Goal: Information Seeking & Learning: Learn about a topic

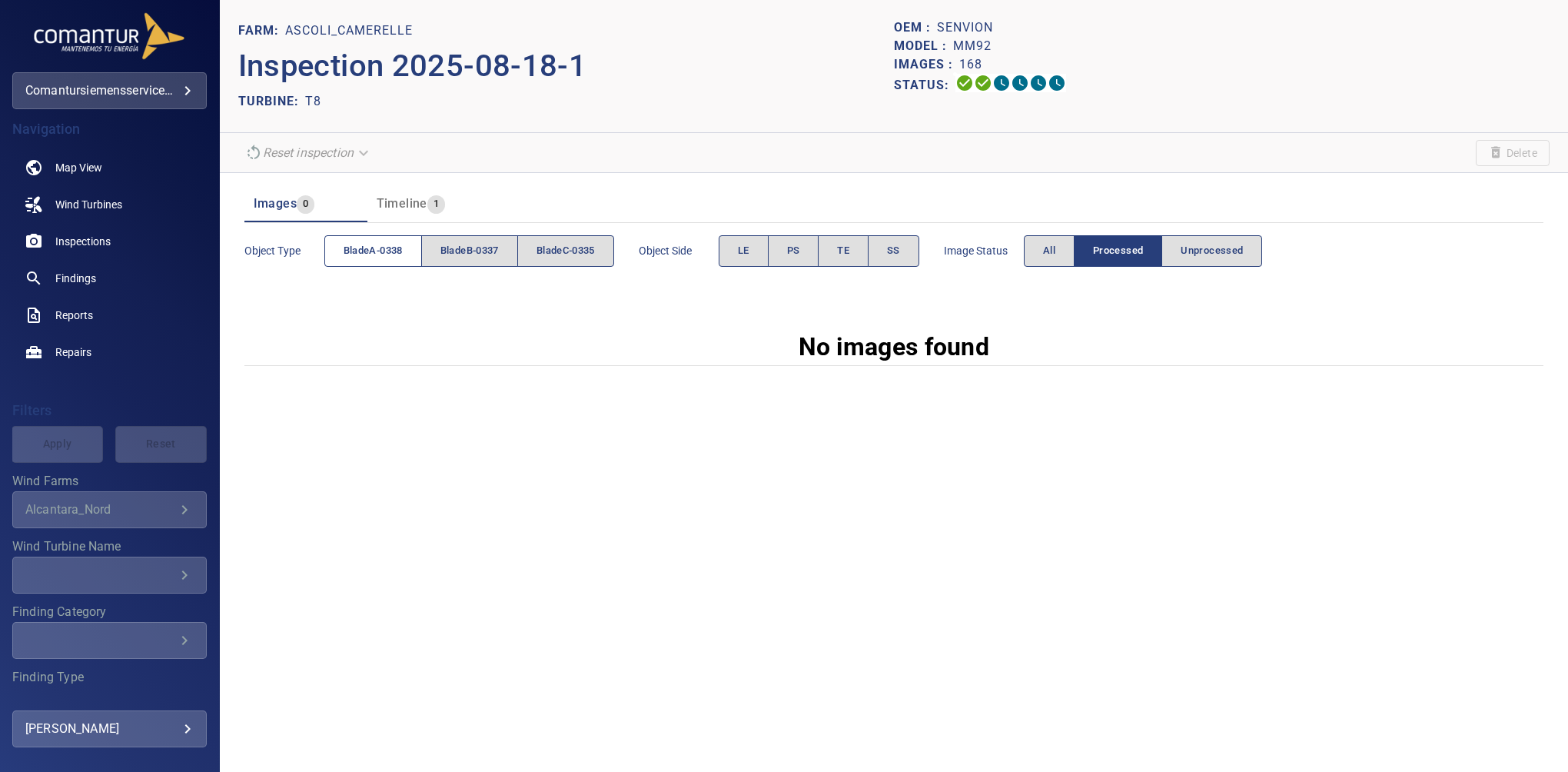
click at [373, 250] on span "bladeA-0338" at bounding box center [373, 250] width 59 height 18
click at [760, 247] on button "LE" at bounding box center [743, 250] width 50 height 32
click at [1031, 237] on div "Image Status All Processed Unprocessed" at bounding box center [1103, 250] width 319 height 44
click at [1046, 245] on button "All" at bounding box center [1048, 250] width 50 height 32
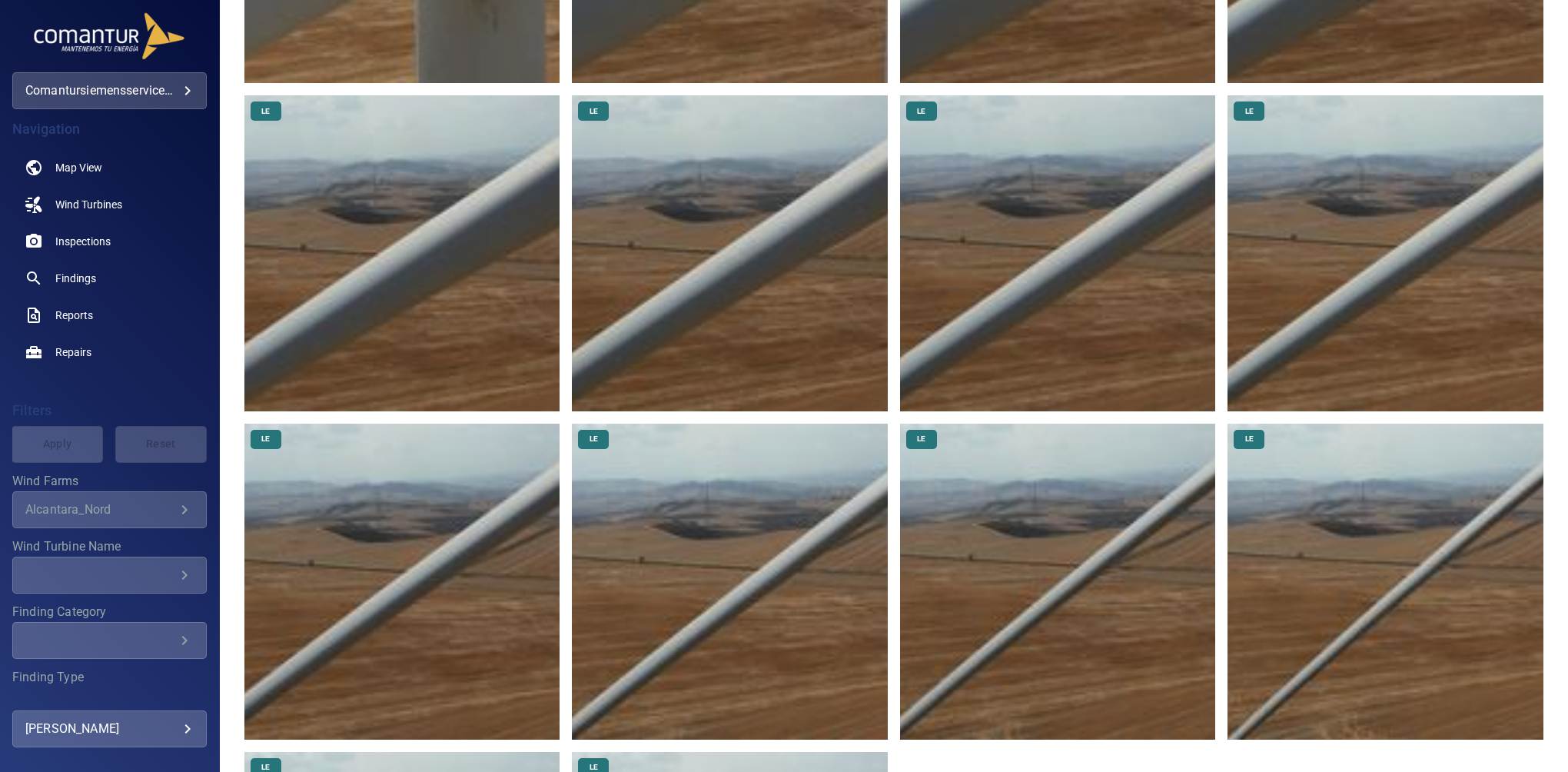
scroll to position [18, 0]
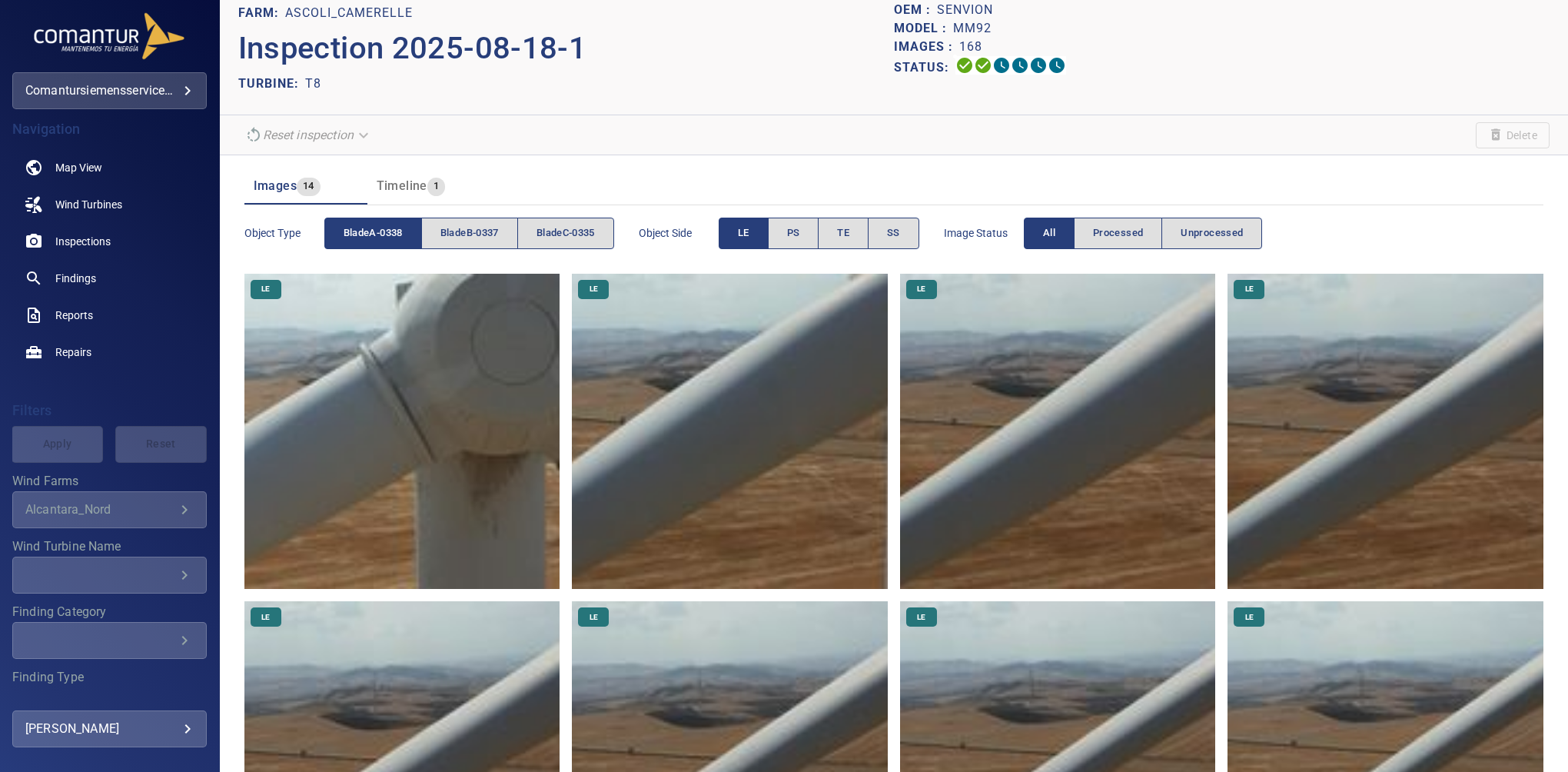
click at [759, 237] on button "LE" at bounding box center [743, 233] width 50 height 32
click at [781, 237] on button "PS" at bounding box center [793, 233] width 51 height 32
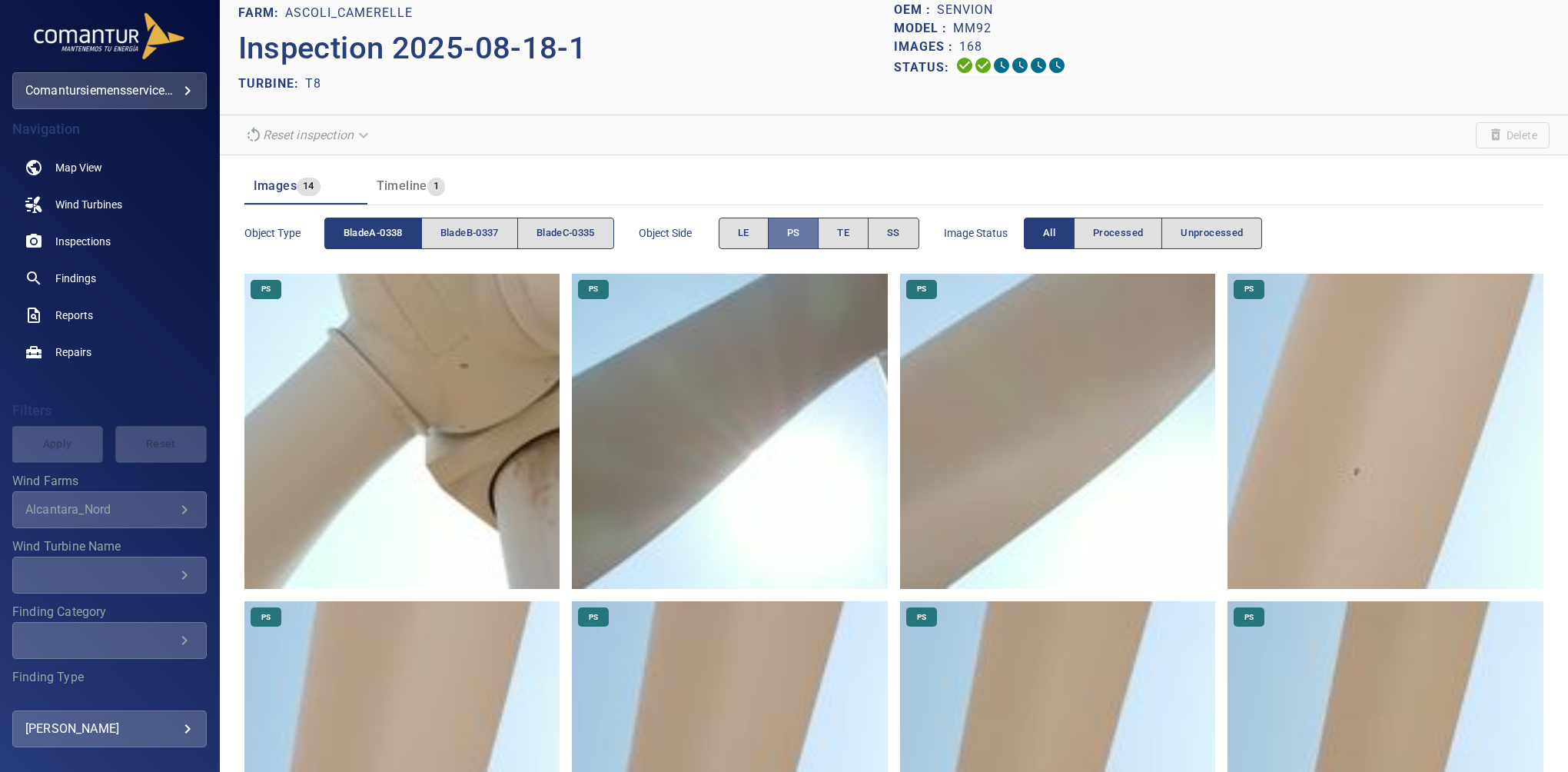
click at [791, 232] on button "PS" at bounding box center [793, 233] width 51 height 32
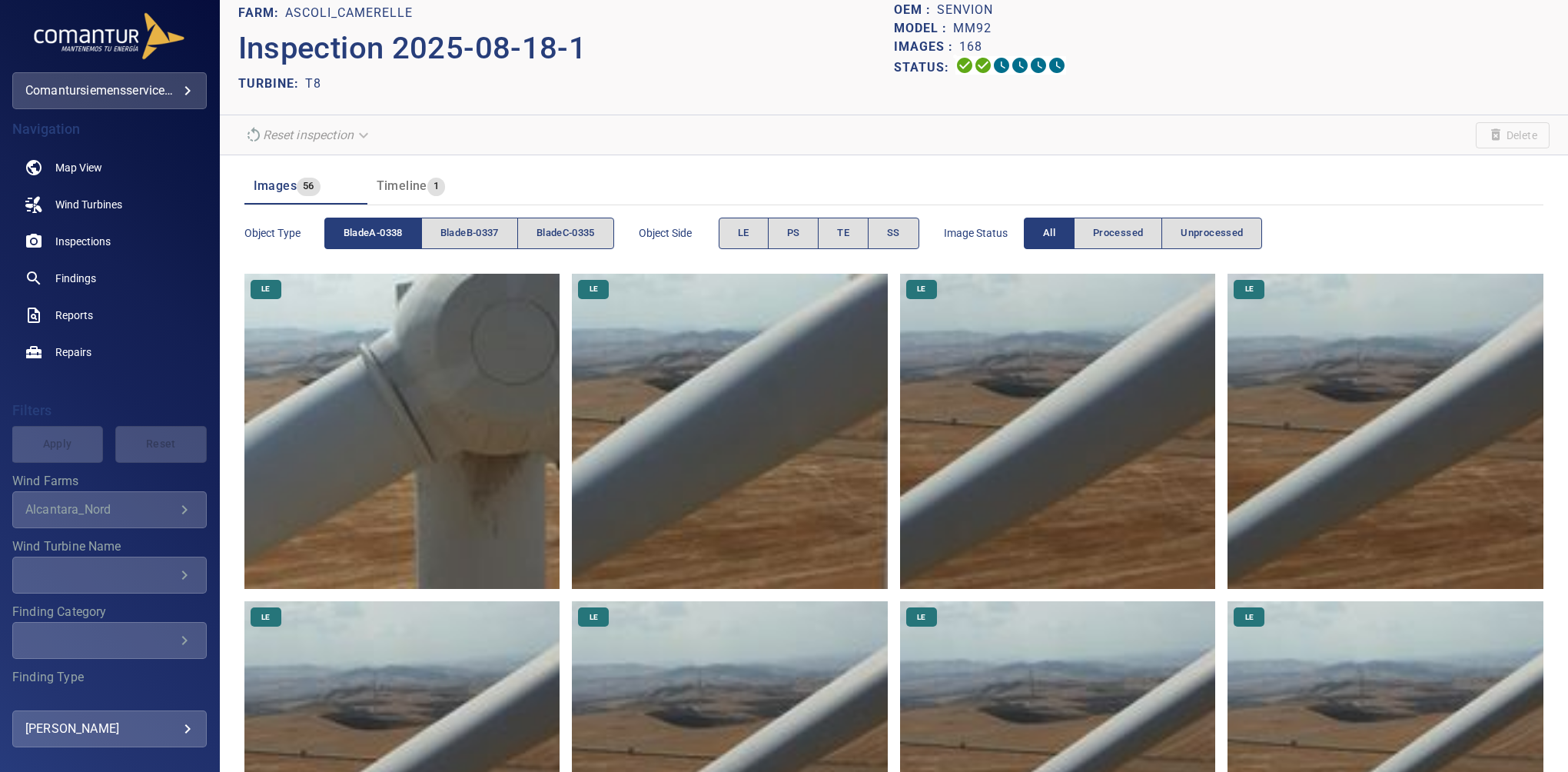
click at [361, 234] on span "bladeA-0338" at bounding box center [373, 233] width 59 height 18
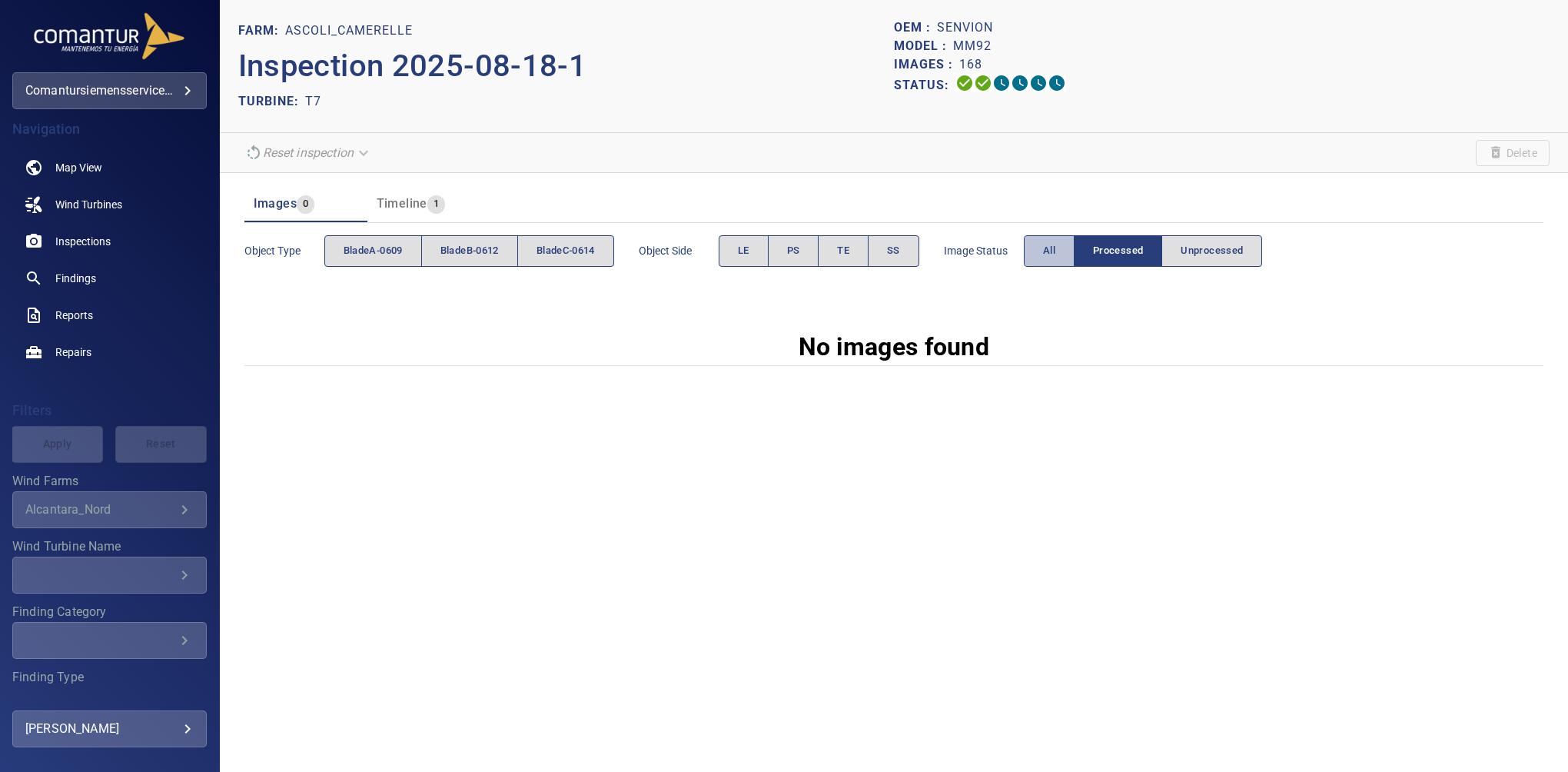
click at [1069, 248] on button "All" at bounding box center [1048, 250] width 50 height 32
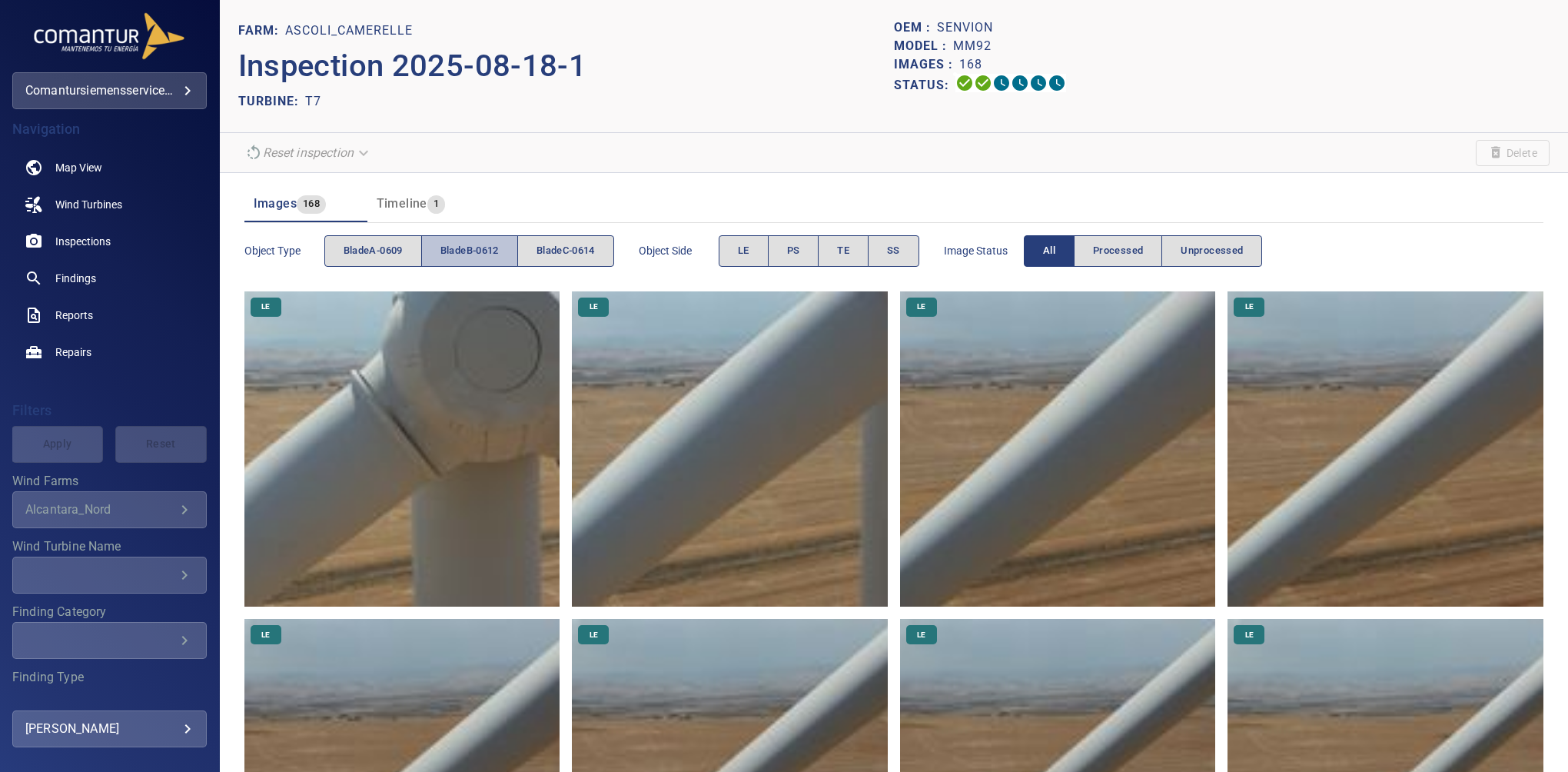
click at [490, 259] on button "bladeB-0612" at bounding box center [469, 250] width 97 height 32
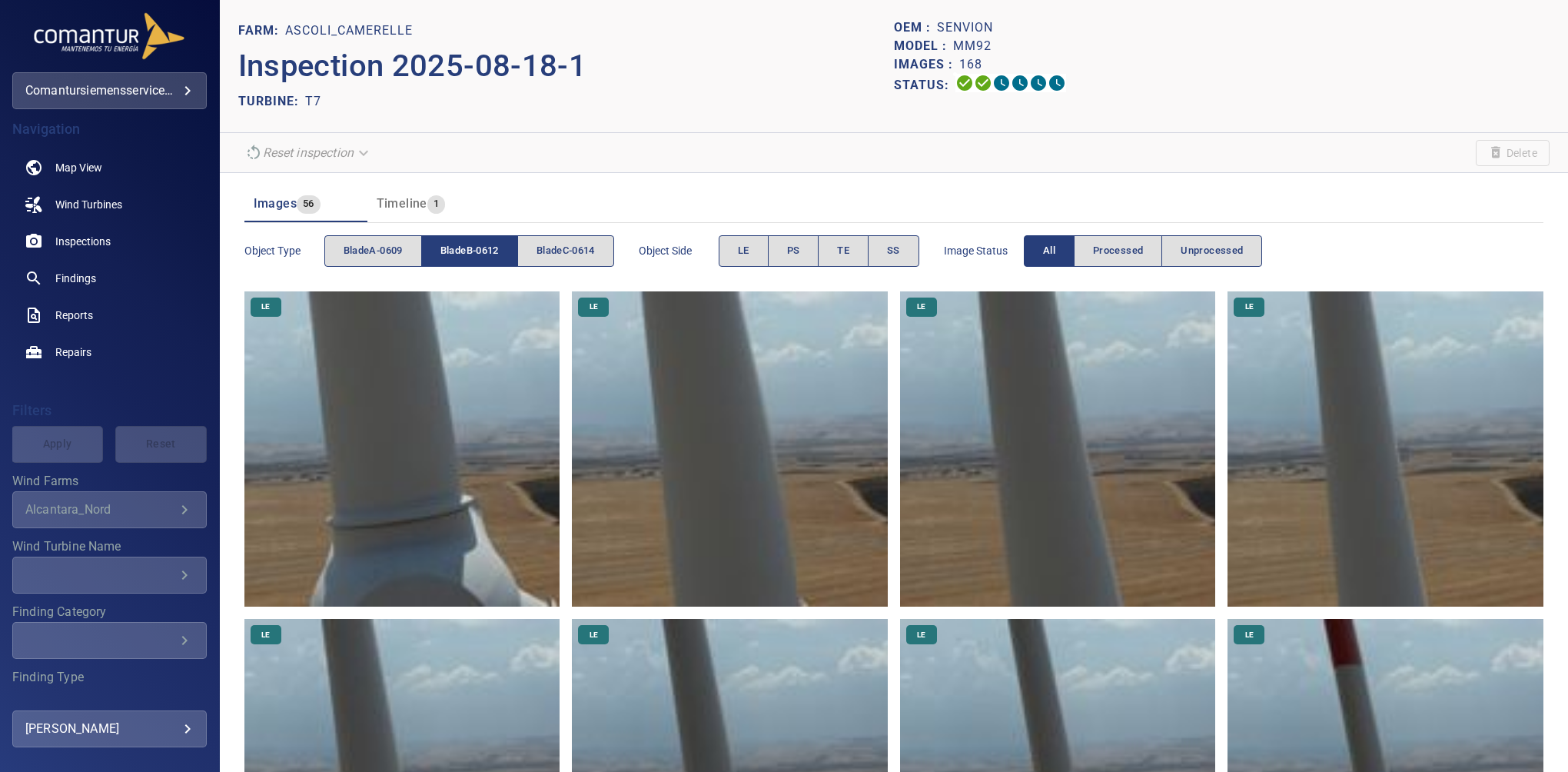
click at [747, 253] on span "LE" at bounding box center [743, 250] width 11 height 18
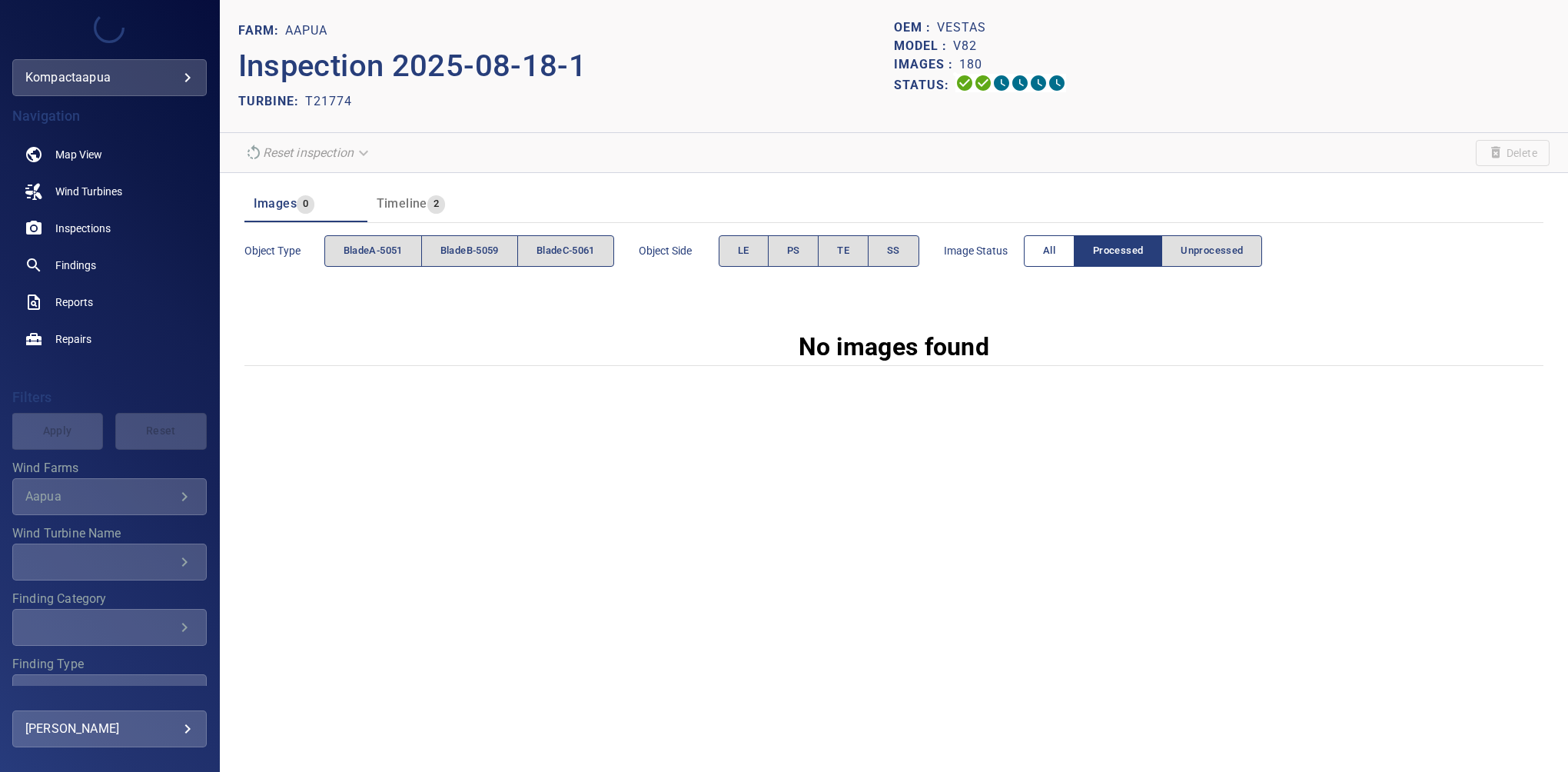
click at [1043, 258] on button "All" at bounding box center [1048, 250] width 50 height 32
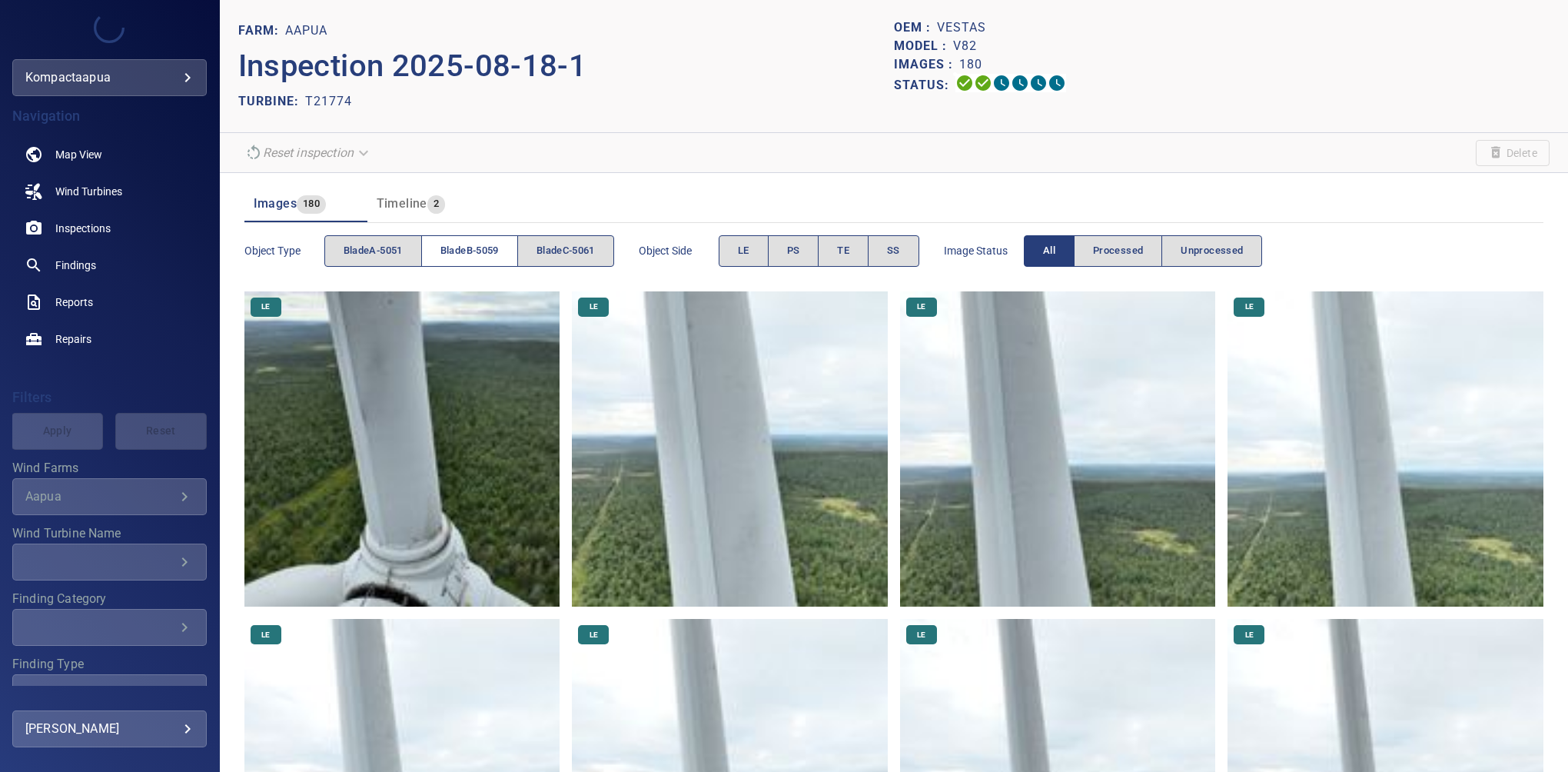
click at [486, 248] on span "bladeB-5059" at bounding box center [469, 250] width 58 height 18
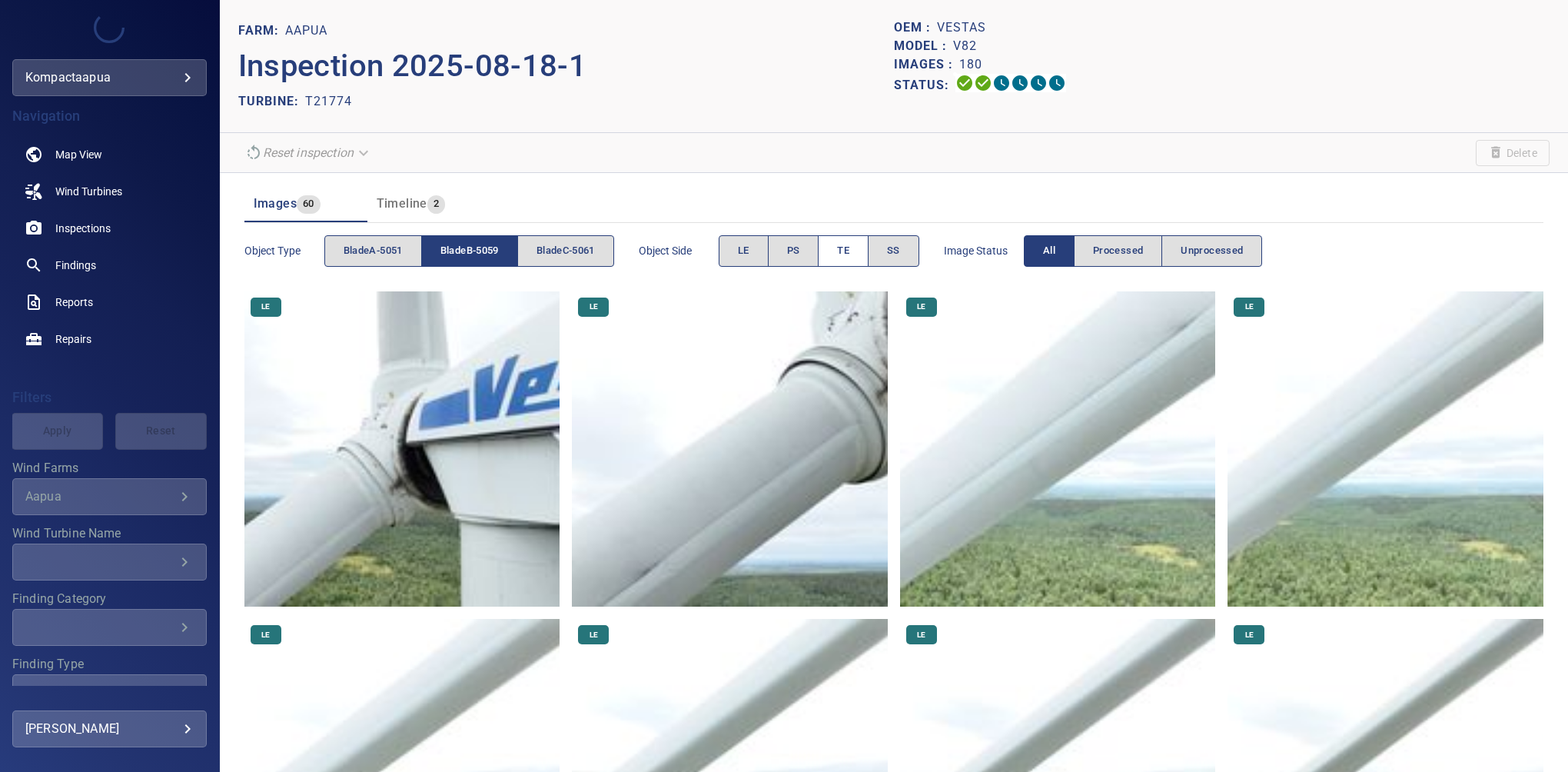
click at [853, 235] on button "TE" at bounding box center [842, 250] width 50 height 32
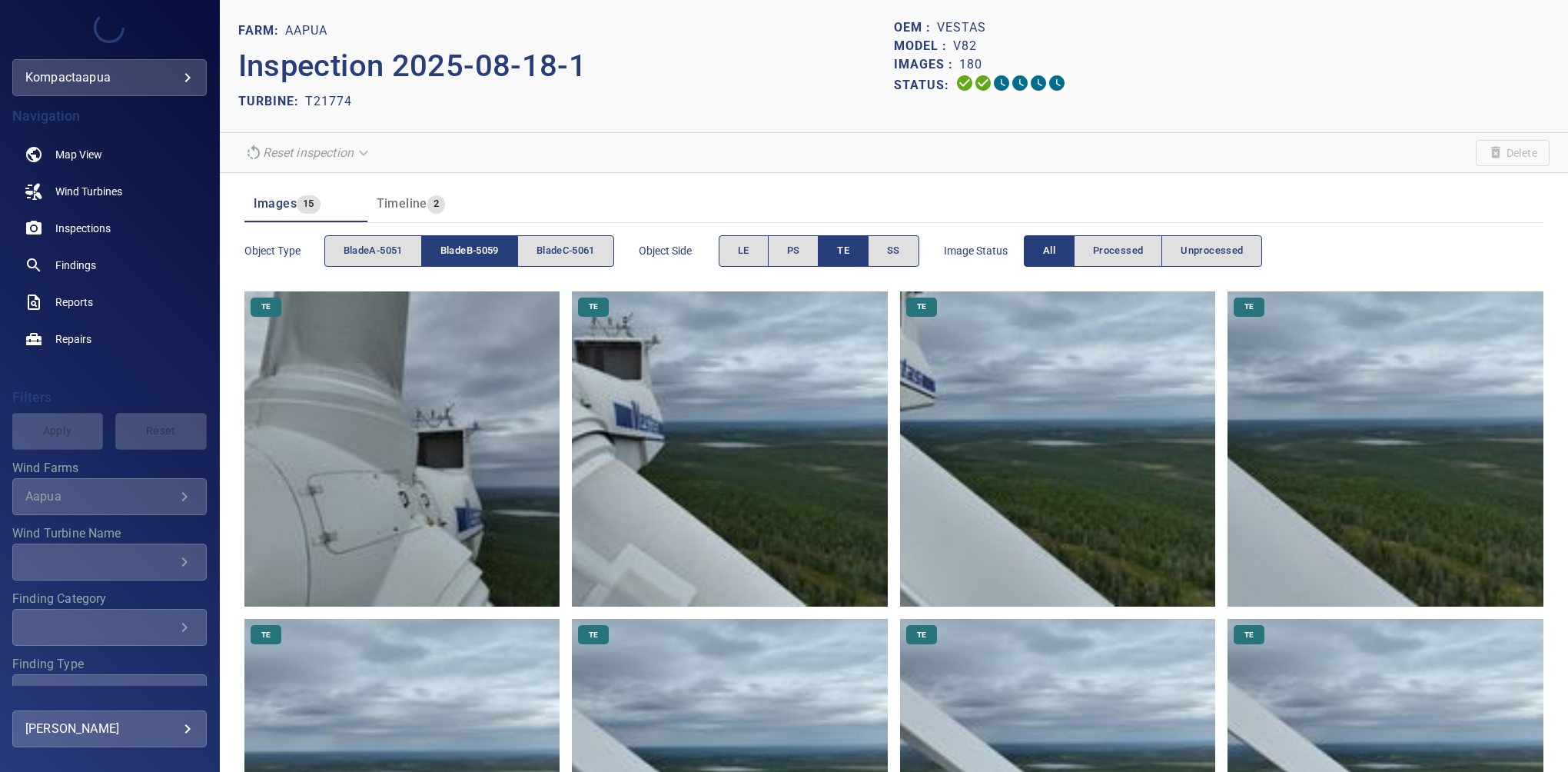
click at [474, 250] on span "bladeB-5059" at bounding box center [469, 250] width 58 height 18
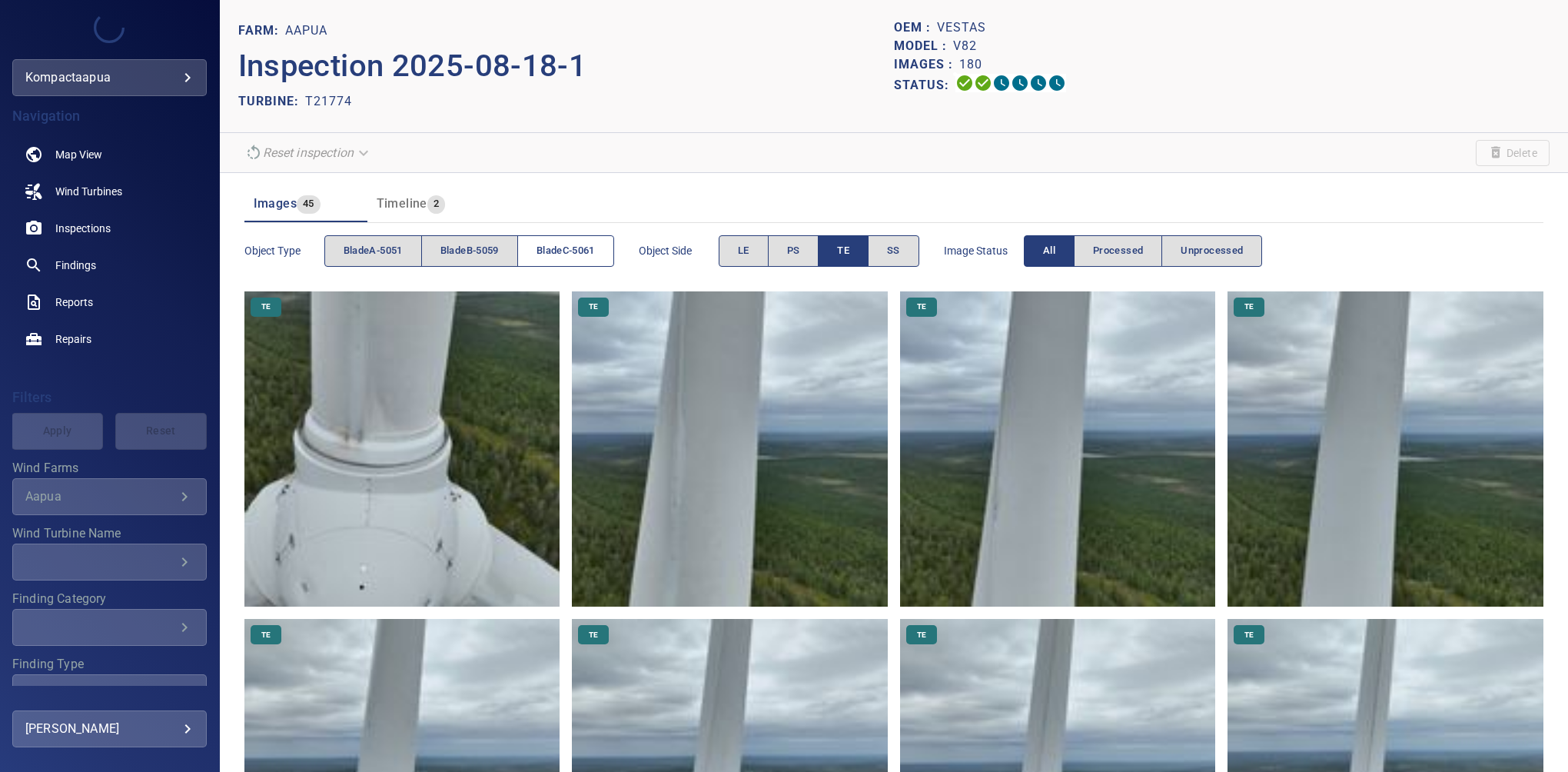
click at [557, 258] on span "bladeC-5061" at bounding box center [565, 250] width 58 height 18
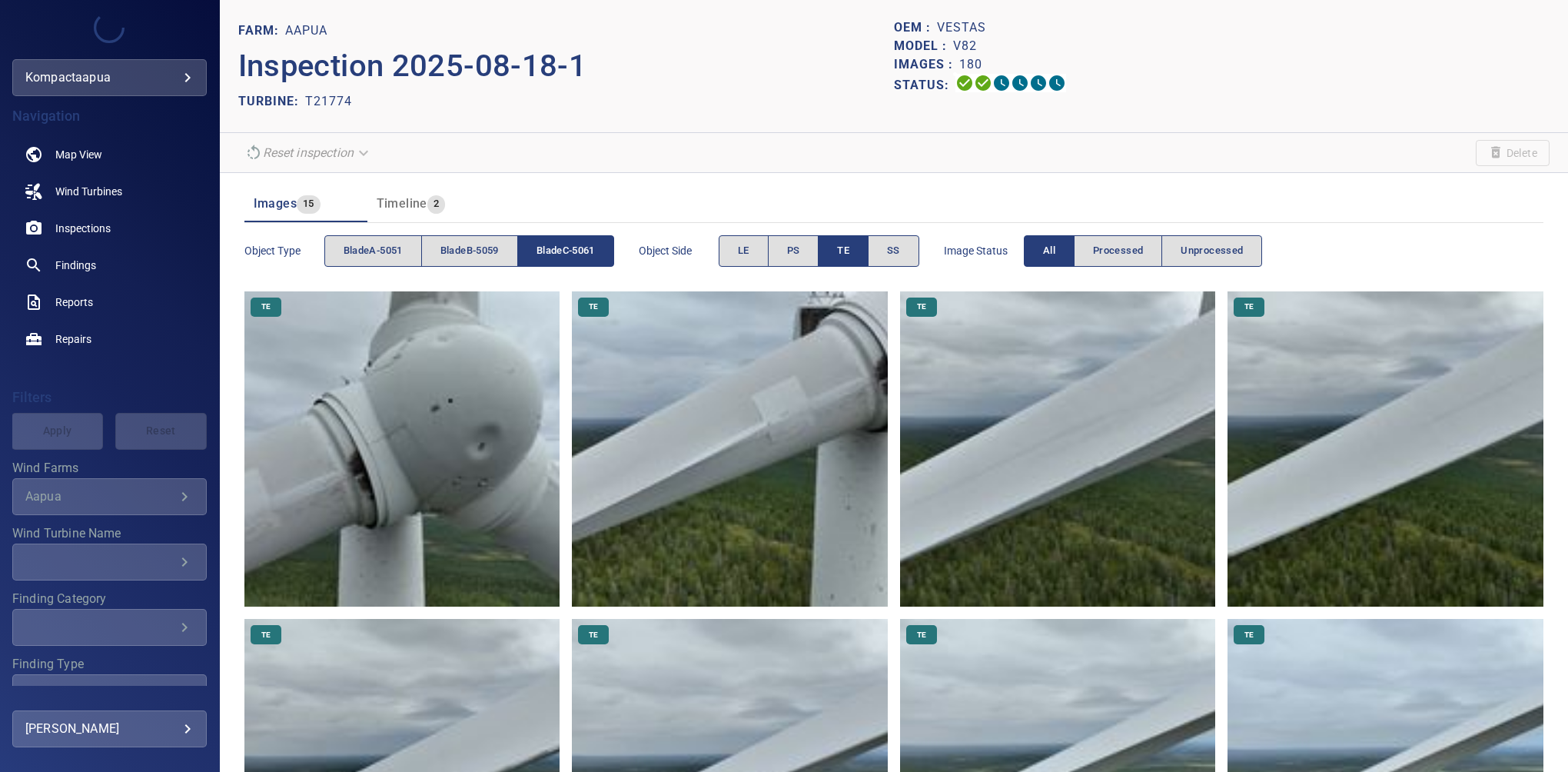
click at [830, 250] on button "TE" at bounding box center [842, 250] width 50 height 32
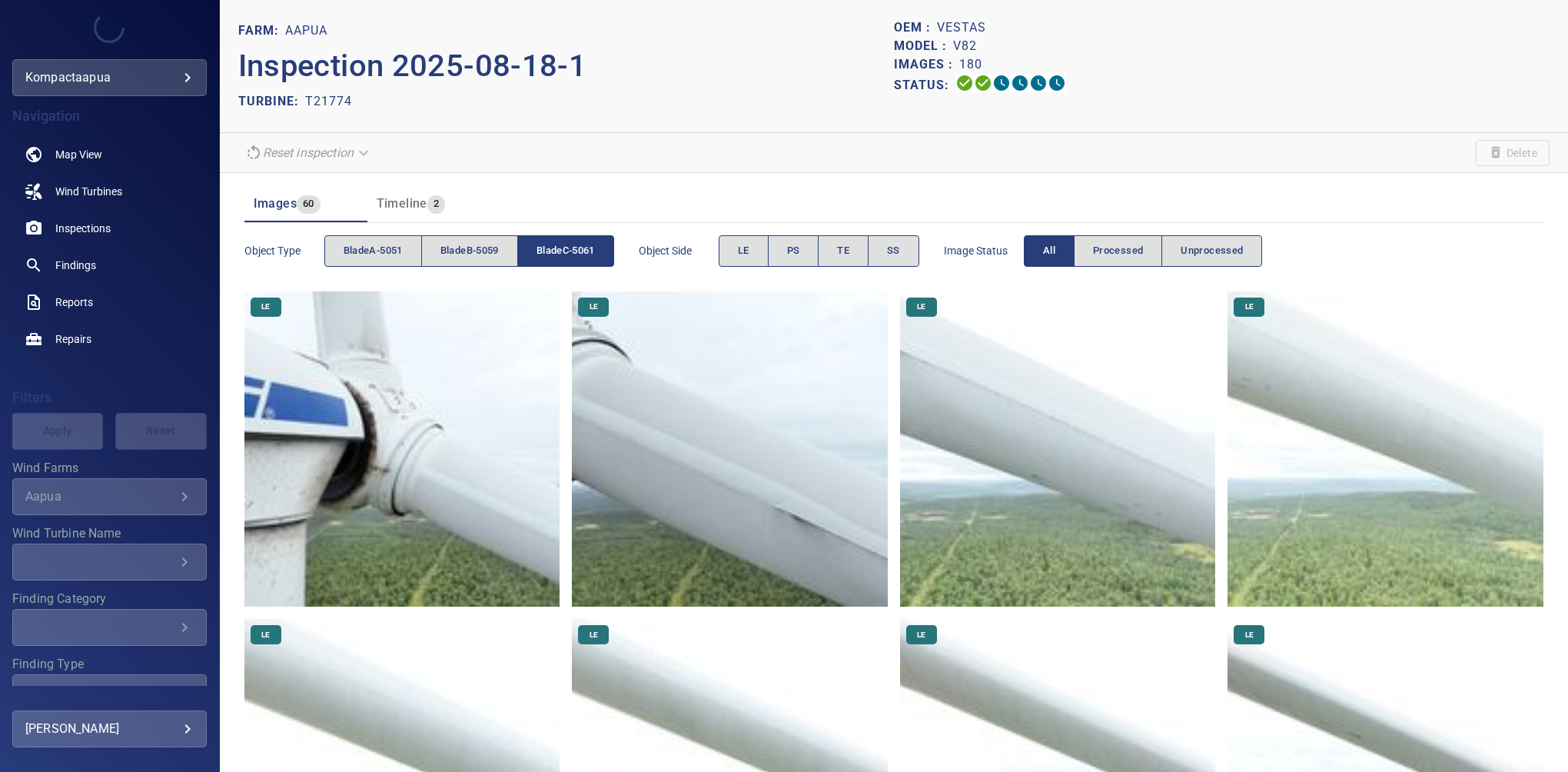
click at [893, 253] on span "SS" at bounding box center [893, 250] width 13 height 18
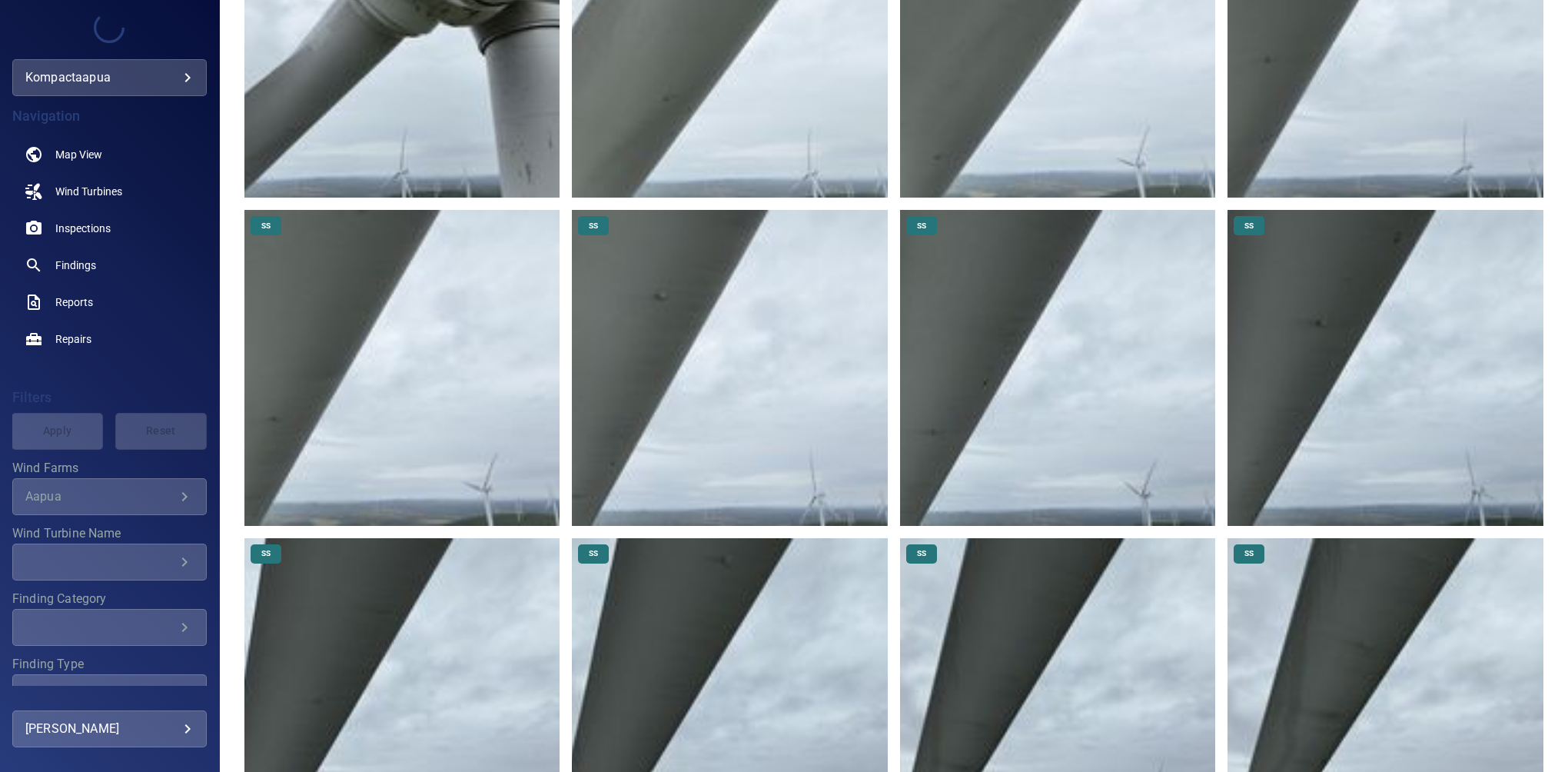
scroll to position [404, 0]
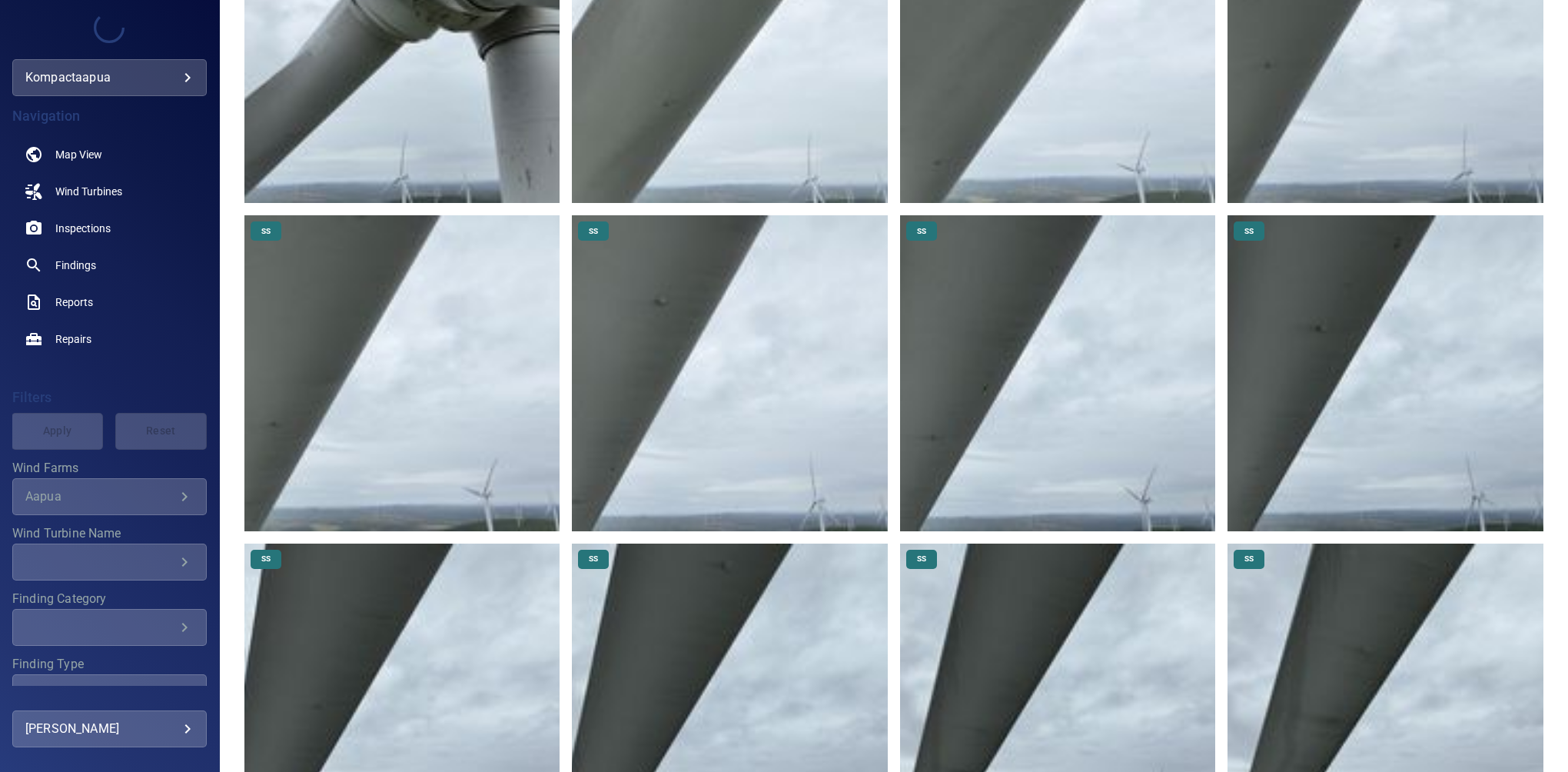
click at [993, 312] on img at bounding box center [1058, 373] width 315 height 315
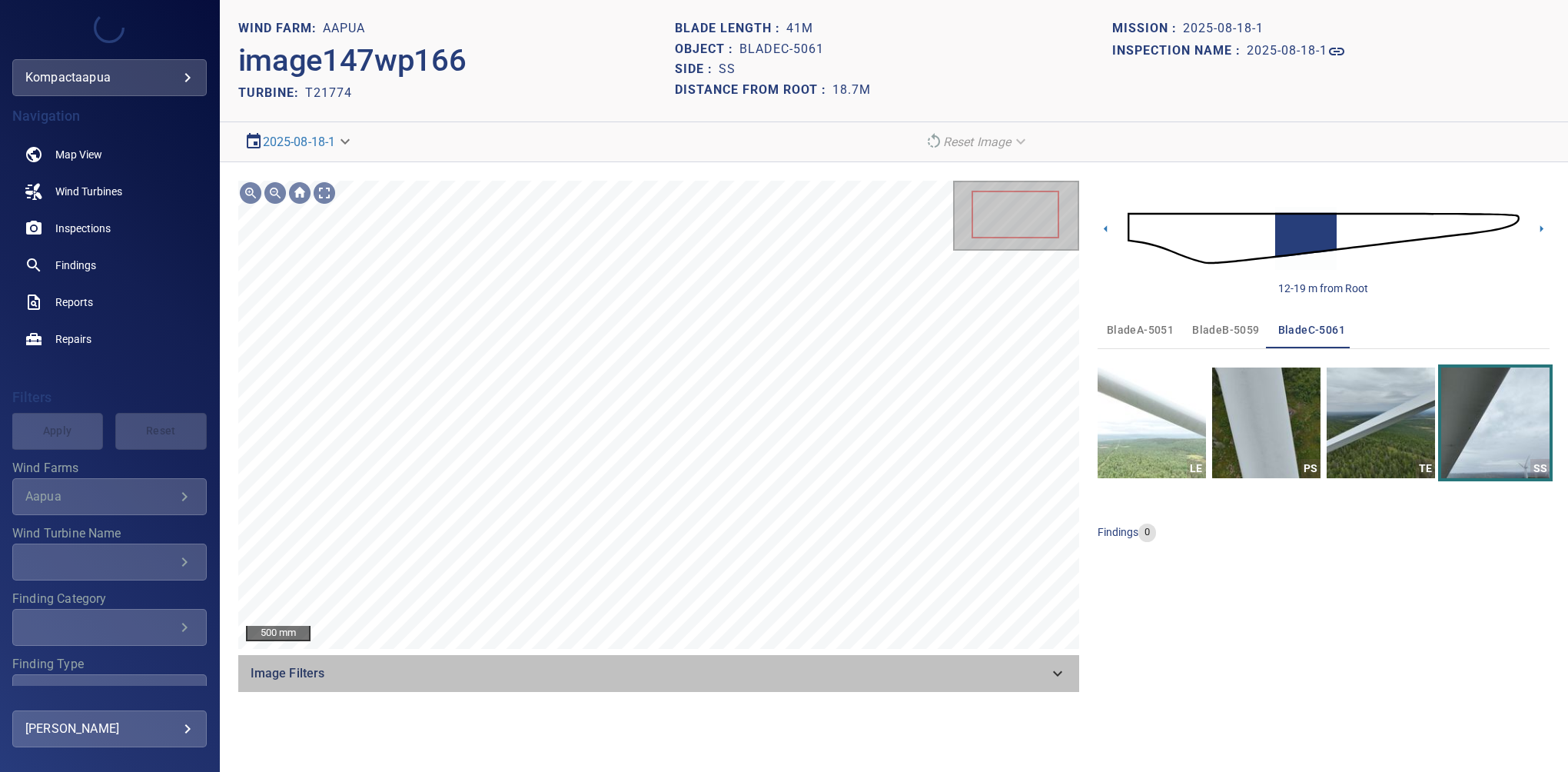
click at [1037, 688] on div "Image Filters" at bounding box center [658, 673] width 840 height 37
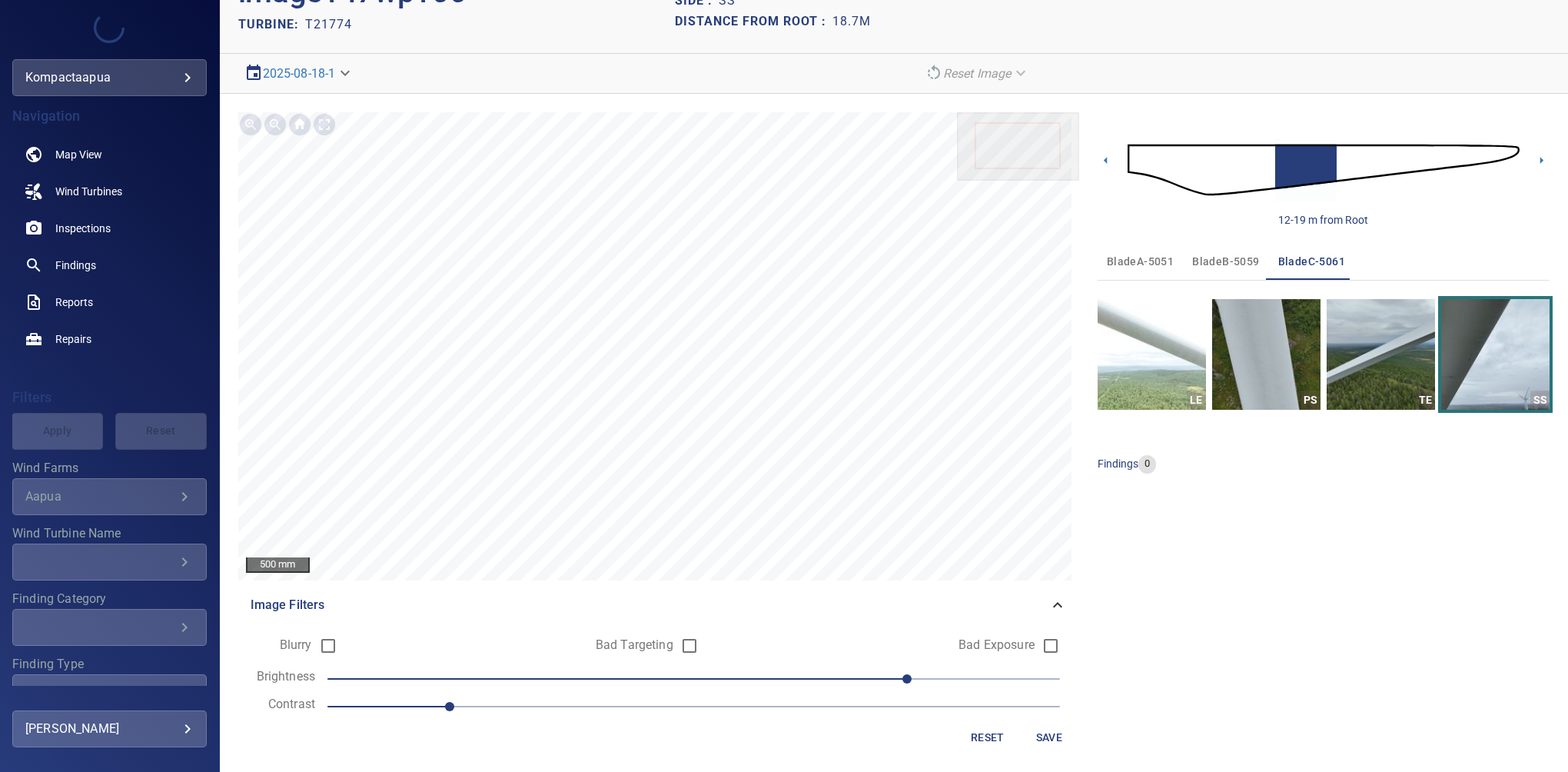
scroll to position [72, 0]
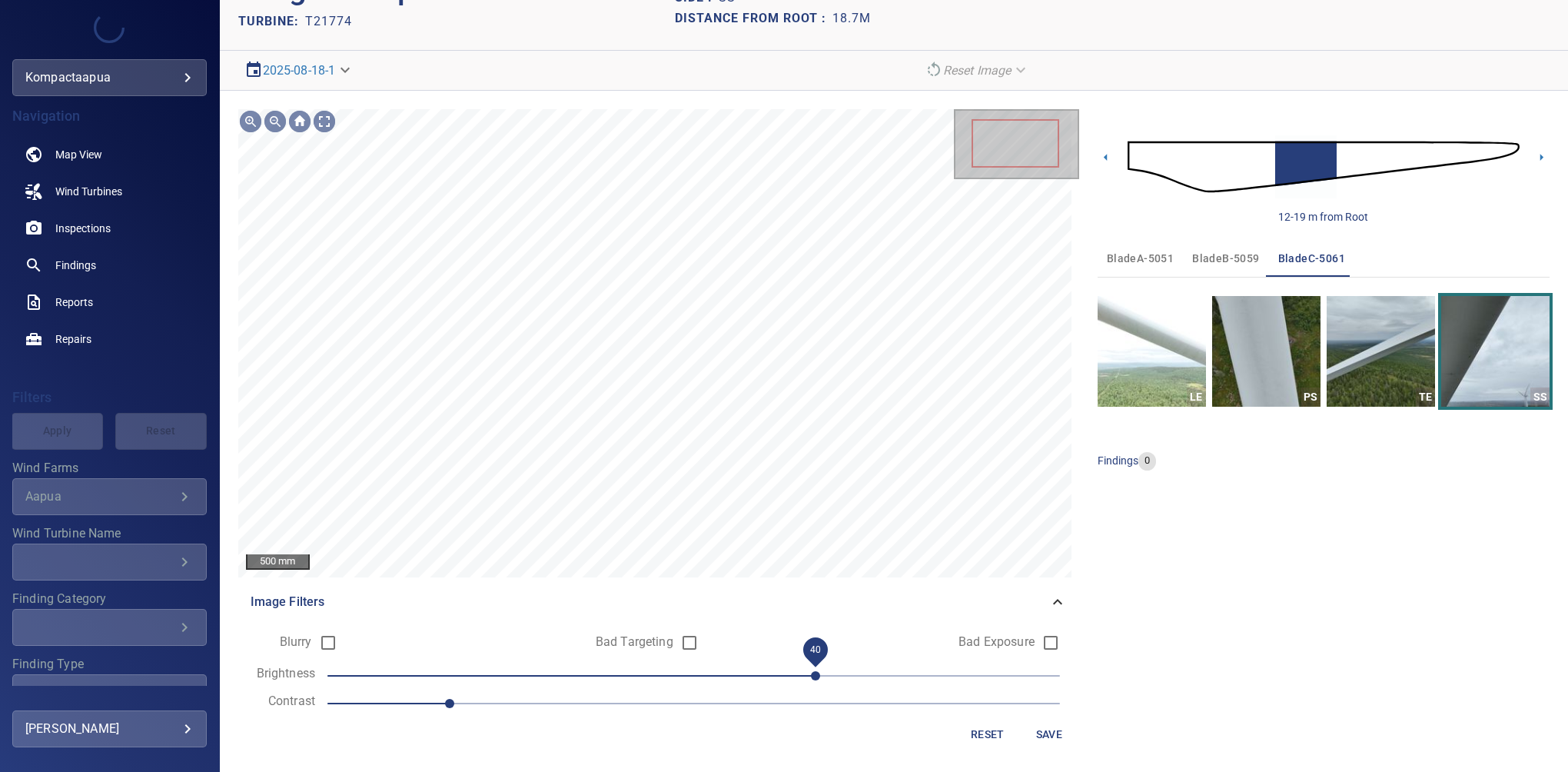
drag, startPoint x: 885, startPoint y: 683, endPoint x: 817, endPoint y: 673, distance: 68.7
click at [817, 673] on span "40" at bounding box center [693, 675] width 733 height 21
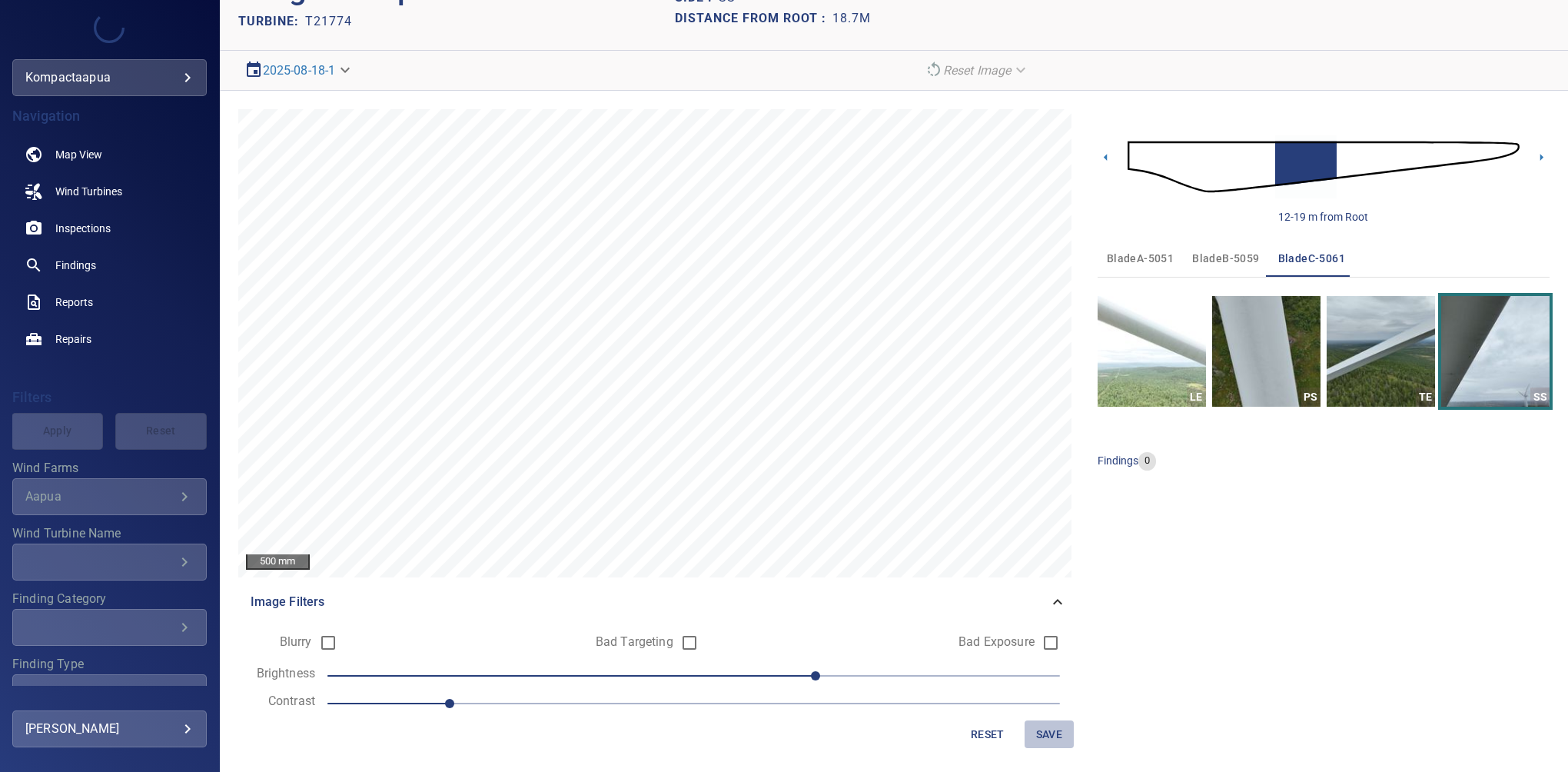
click at [1035, 725] on span "Save" at bounding box center [1048, 734] width 37 height 19
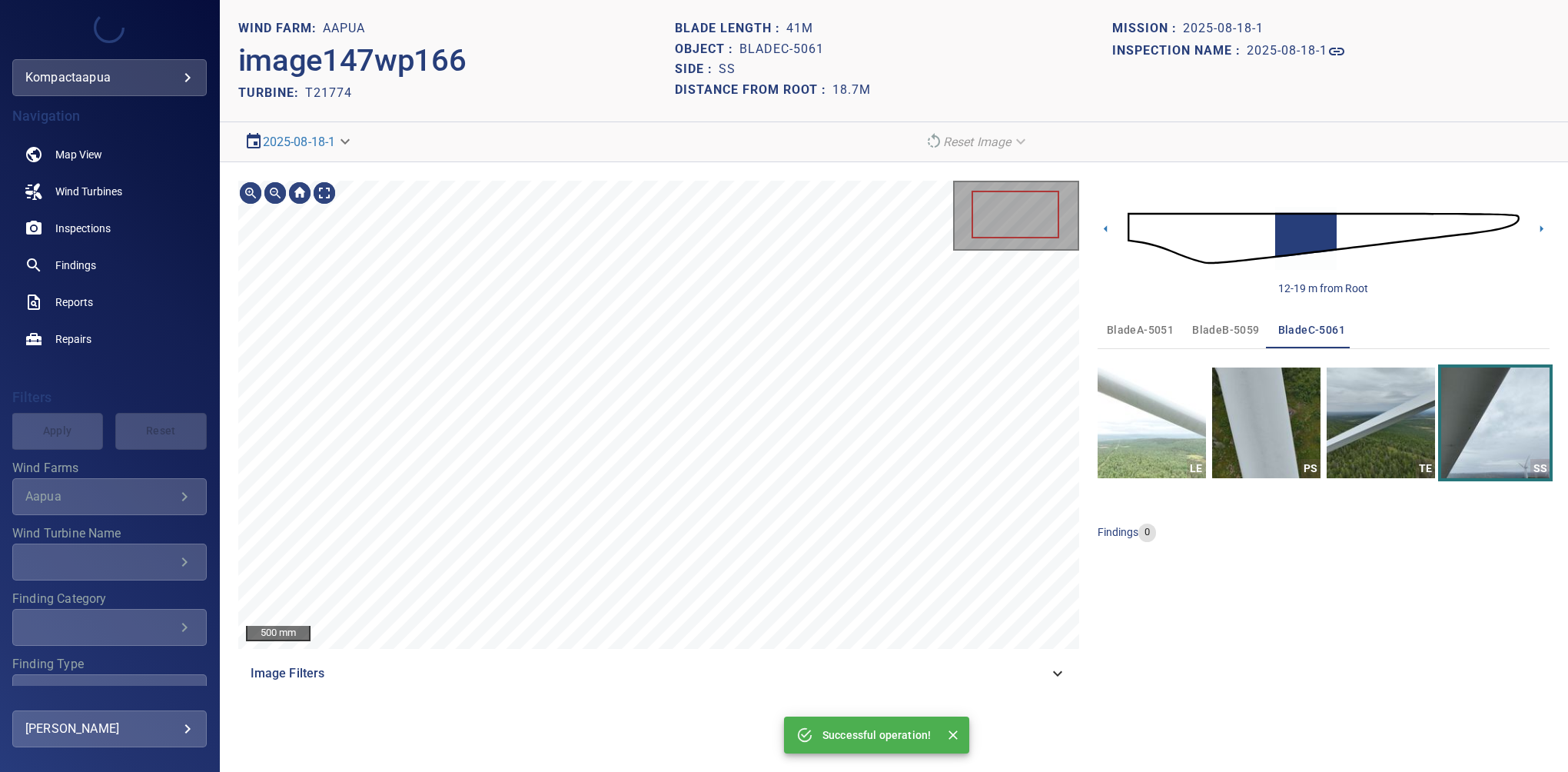
scroll to position [0, 0]
click at [1110, 229] on icon at bounding box center [1105, 228] width 16 height 16
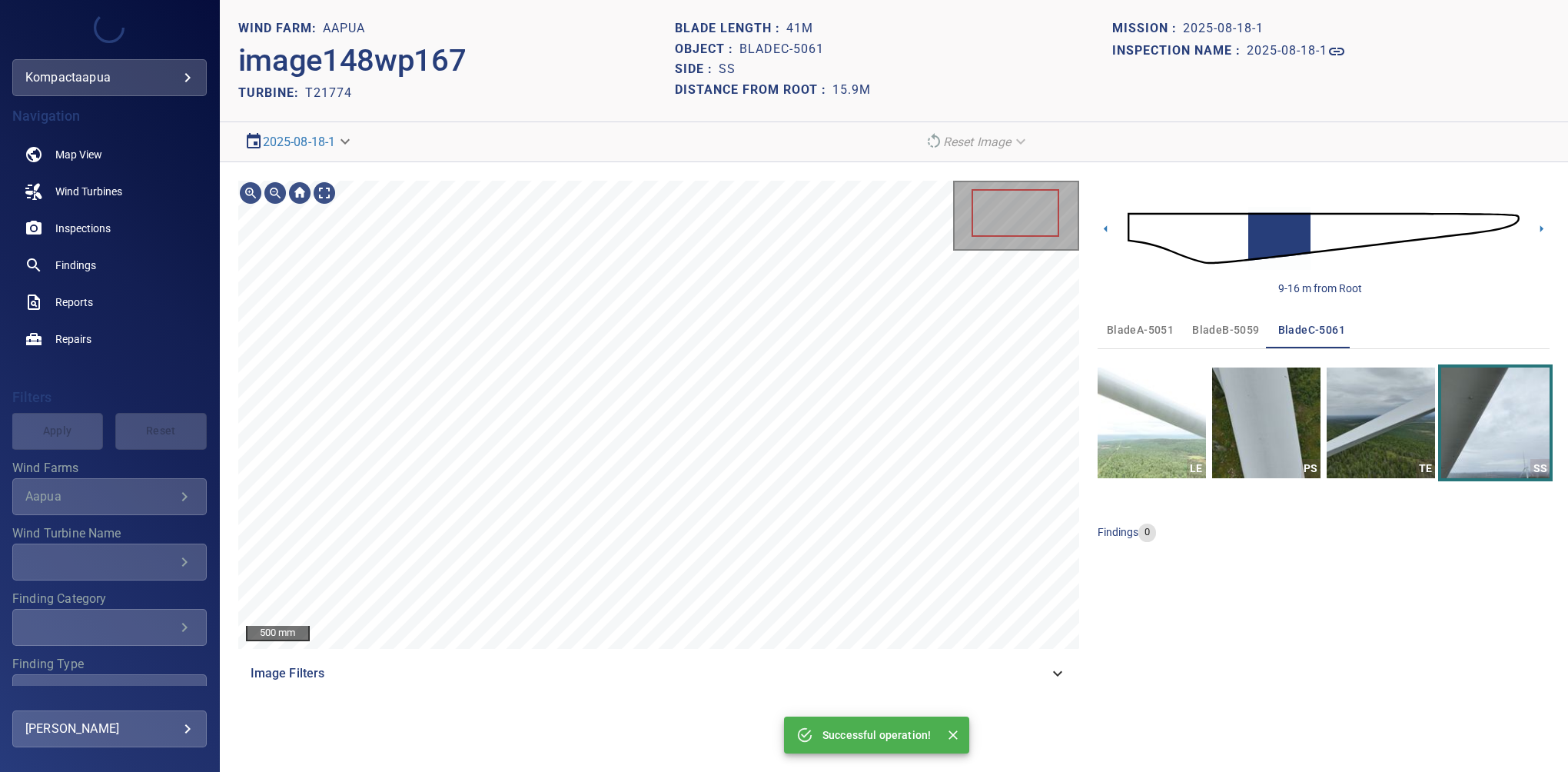
click at [1076, 662] on div "Image Filters" at bounding box center [658, 673] width 840 height 37
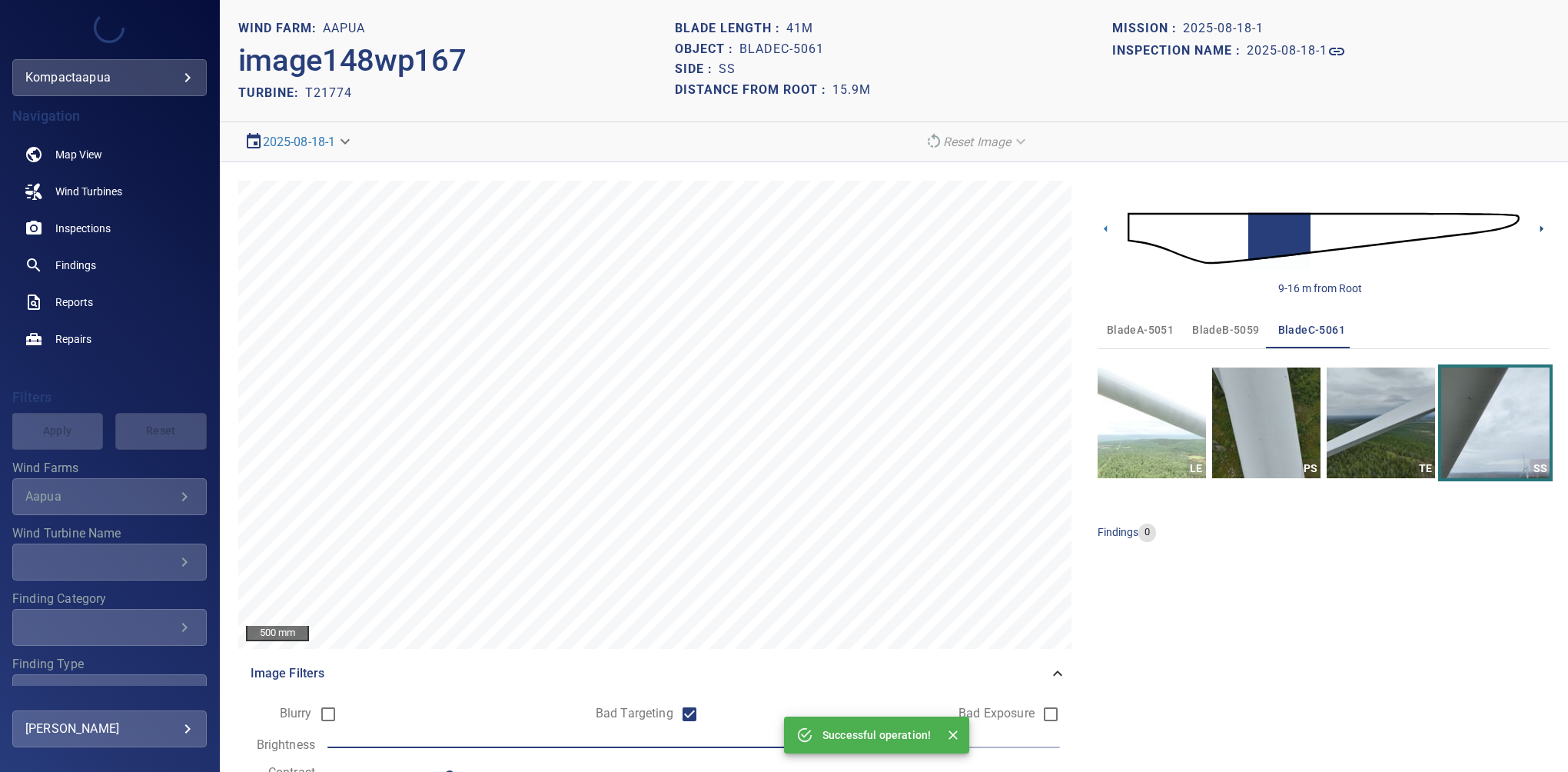
click at [1533, 232] on icon at bounding box center [1541, 228] width 16 height 16
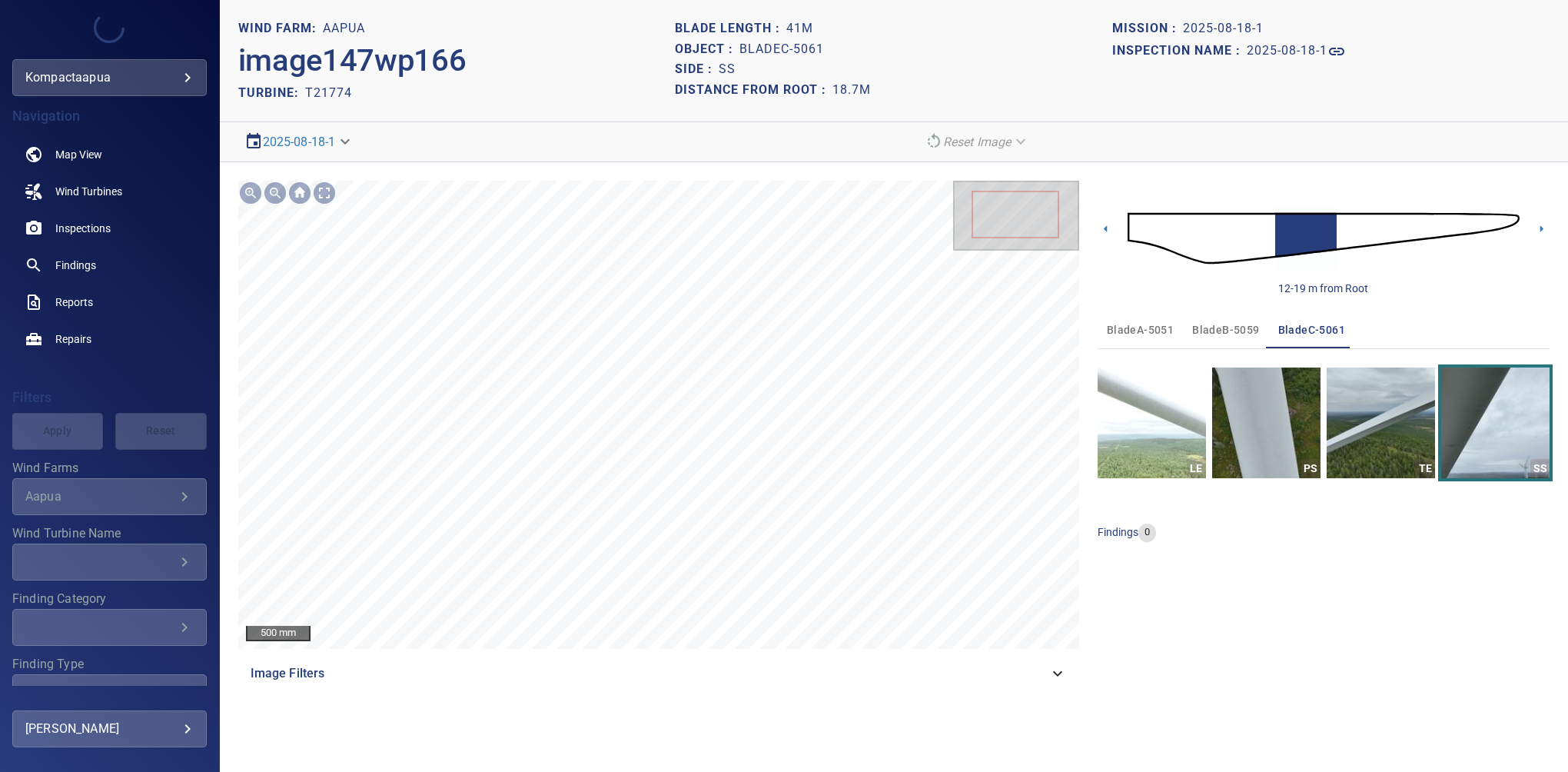
click at [1064, 667] on icon at bounding box center [1058, 674] width 19 height 19
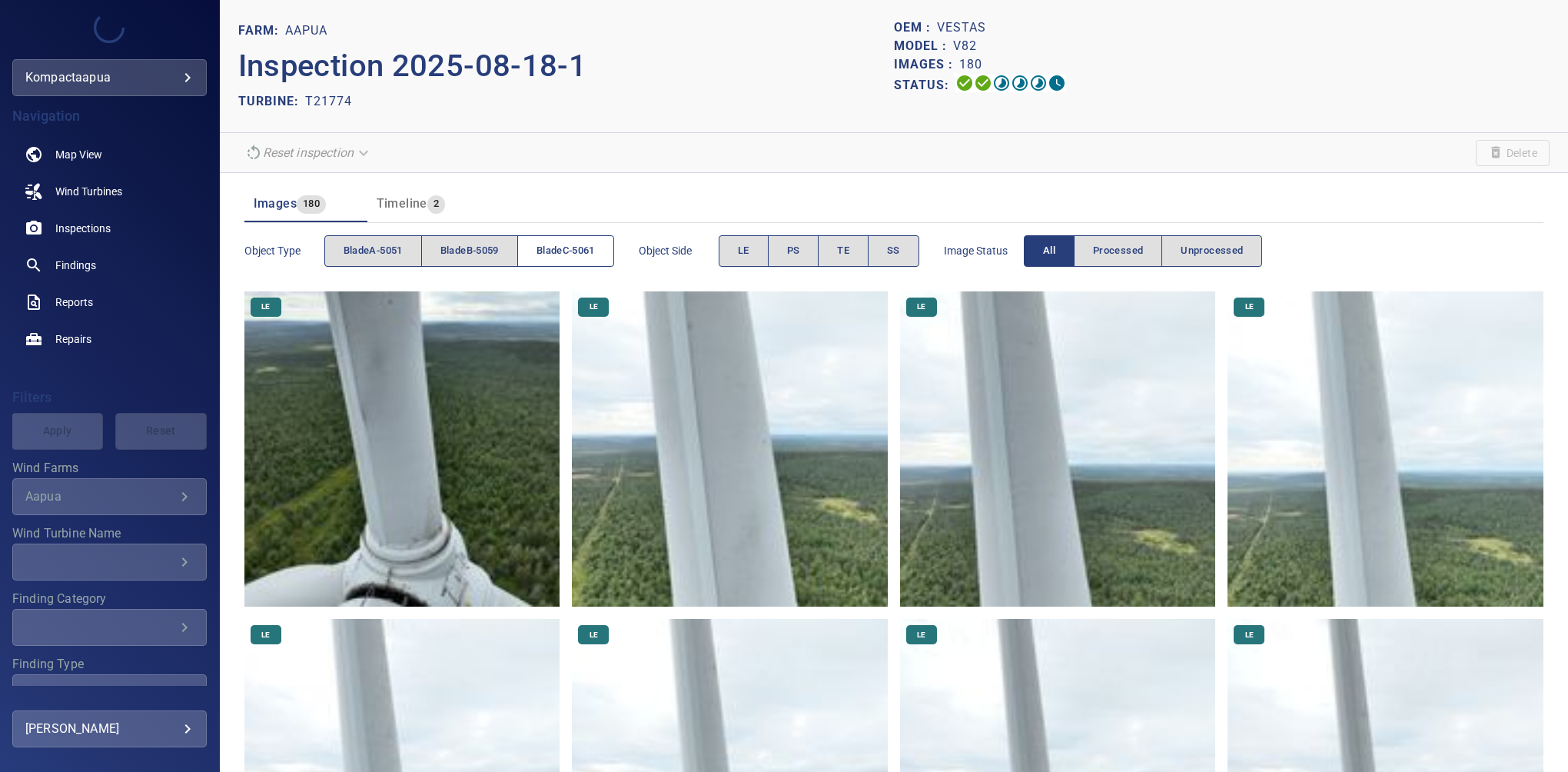
click at [563, 245] on span "bladeC-5061" at bounding box center [565, 250] width 58 height 18
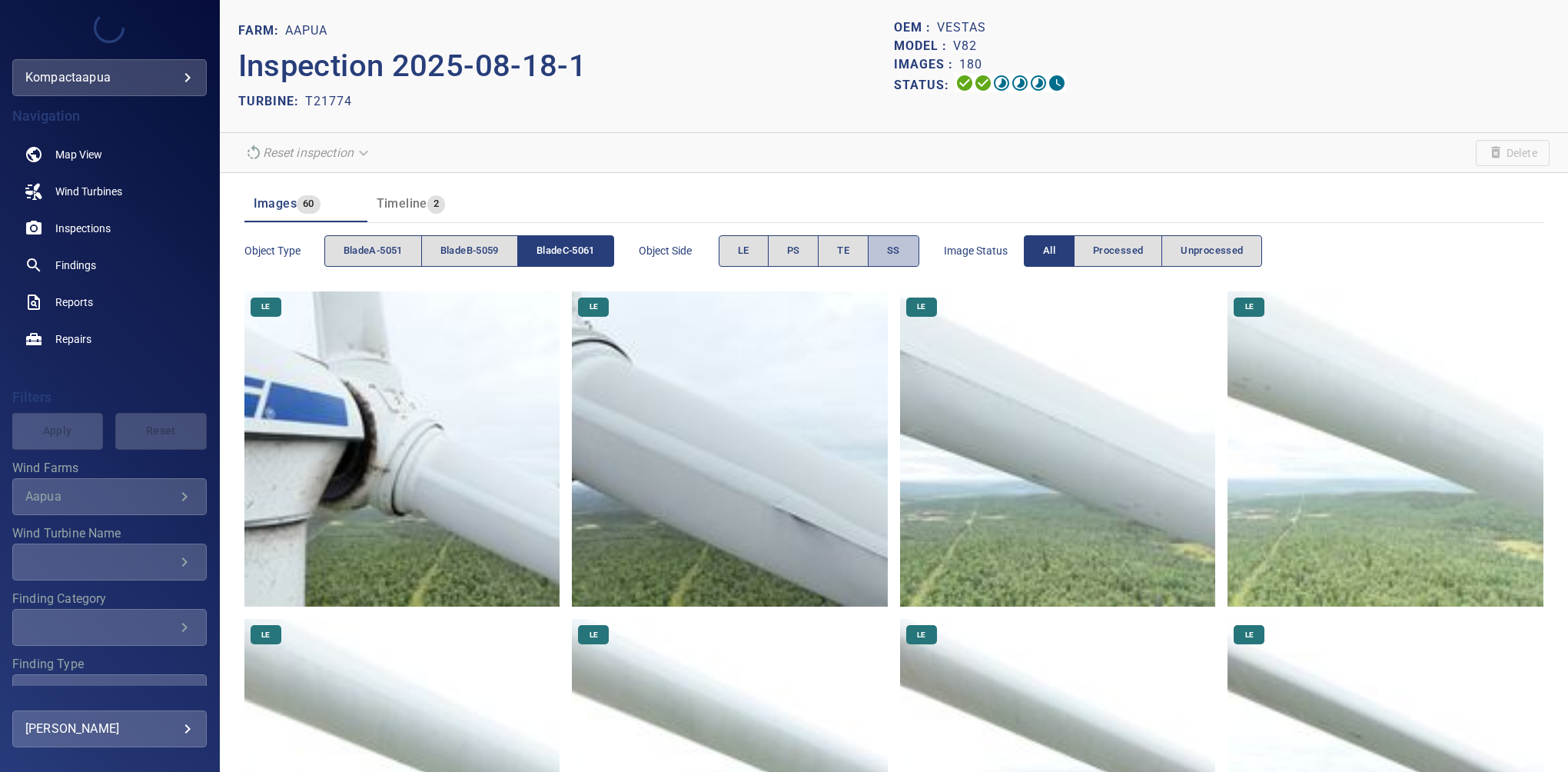
click at [880, 248] on button "SS" at bounding box center [893, 250] width 51 height 32
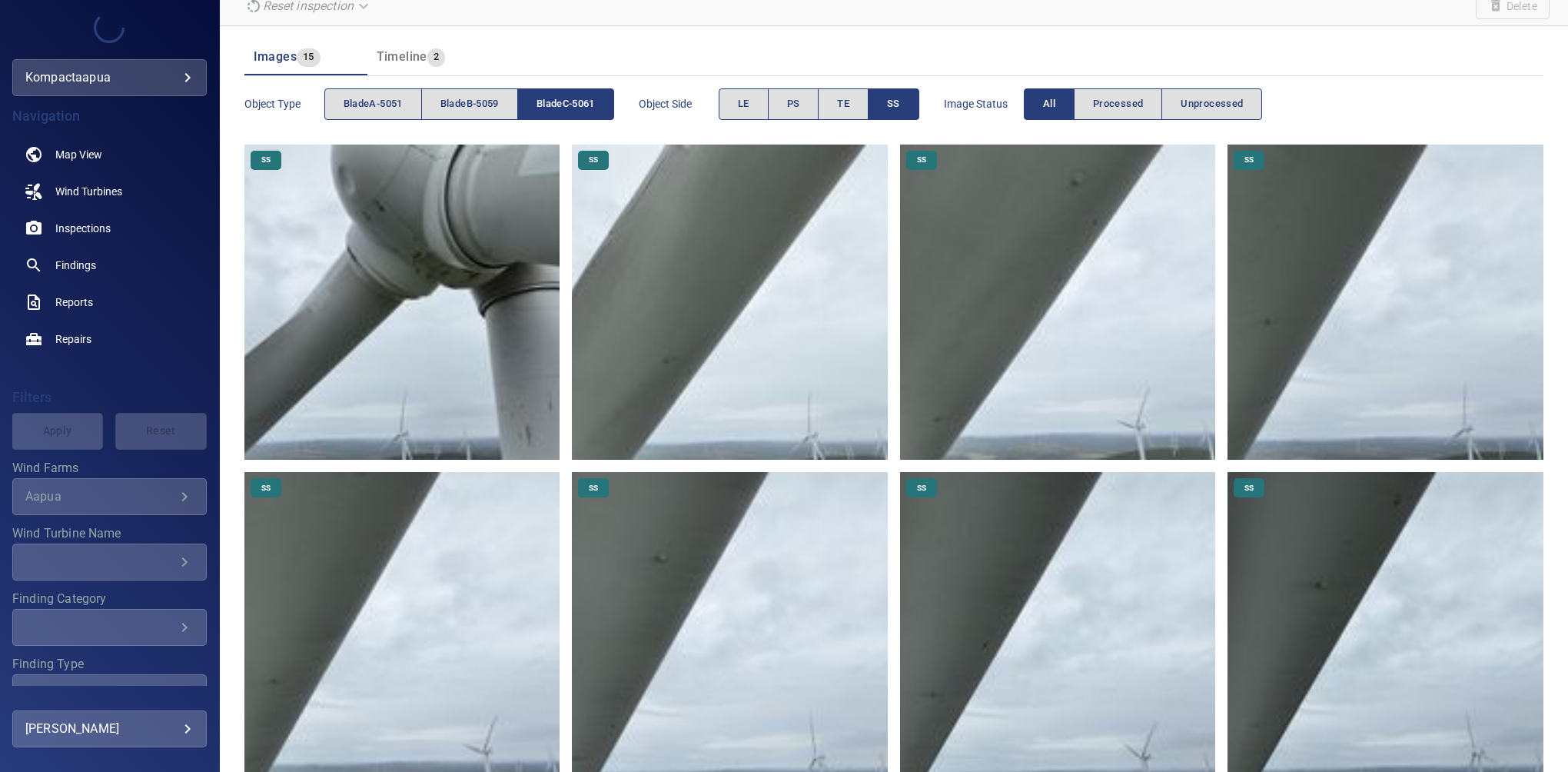
scroll to position [141, 0]
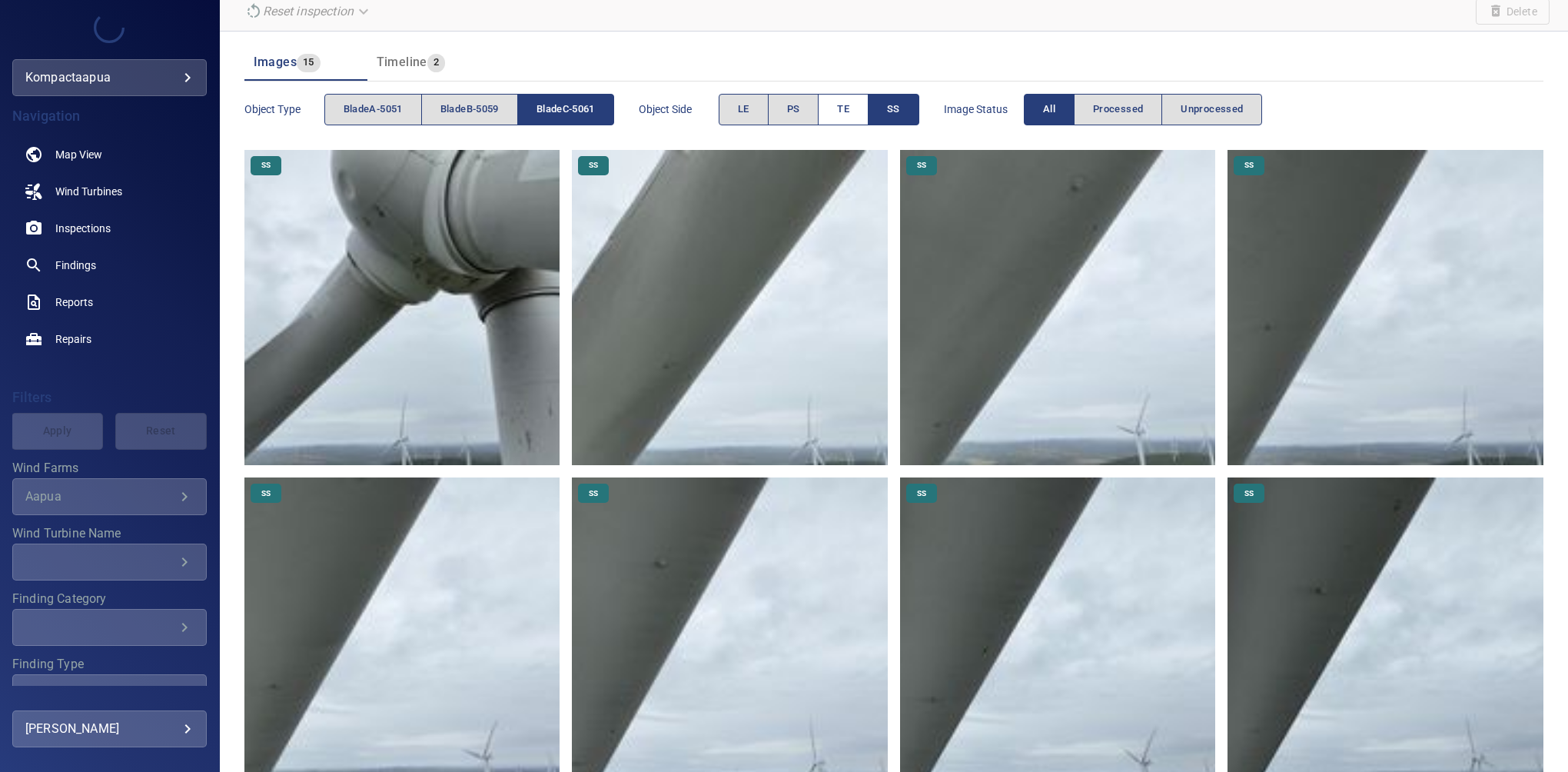
click at [858, 103] on button "TE" at bounding box center [842, 109] width 50 height 32
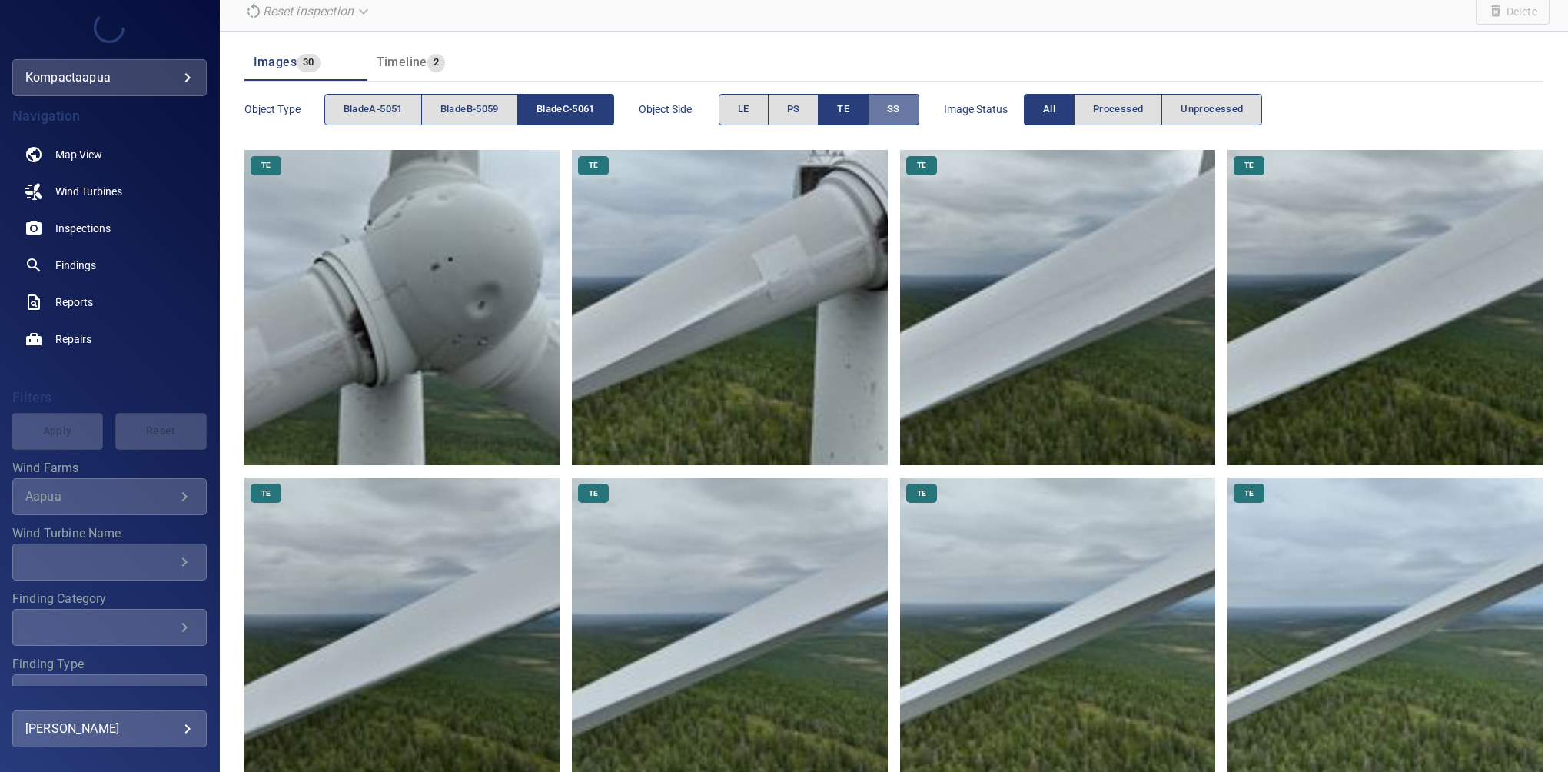
click at [911, 100] on button "SS" at bounding box center [893, 109] width 50 height 32
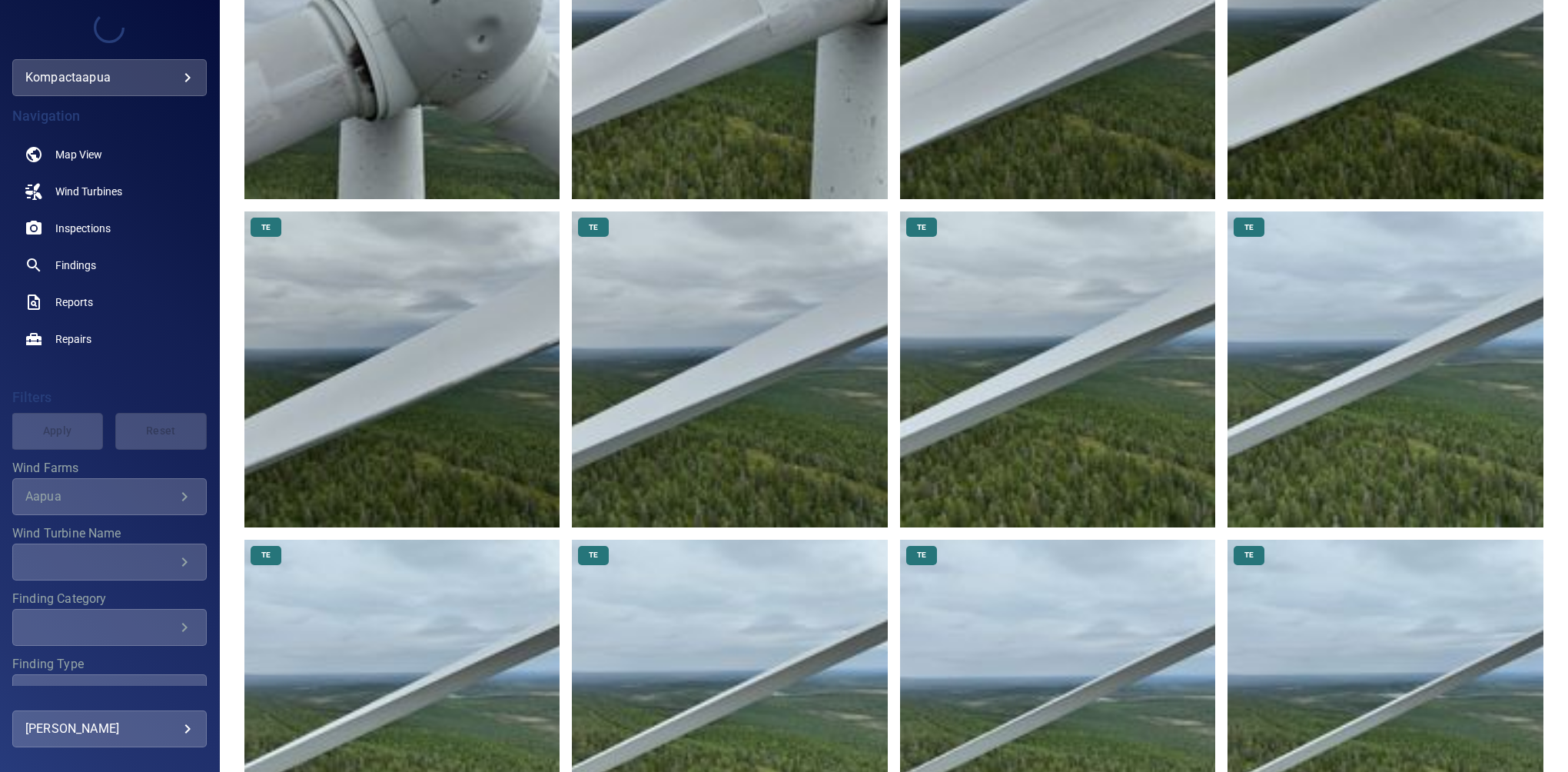
scroll to position [844, 0]
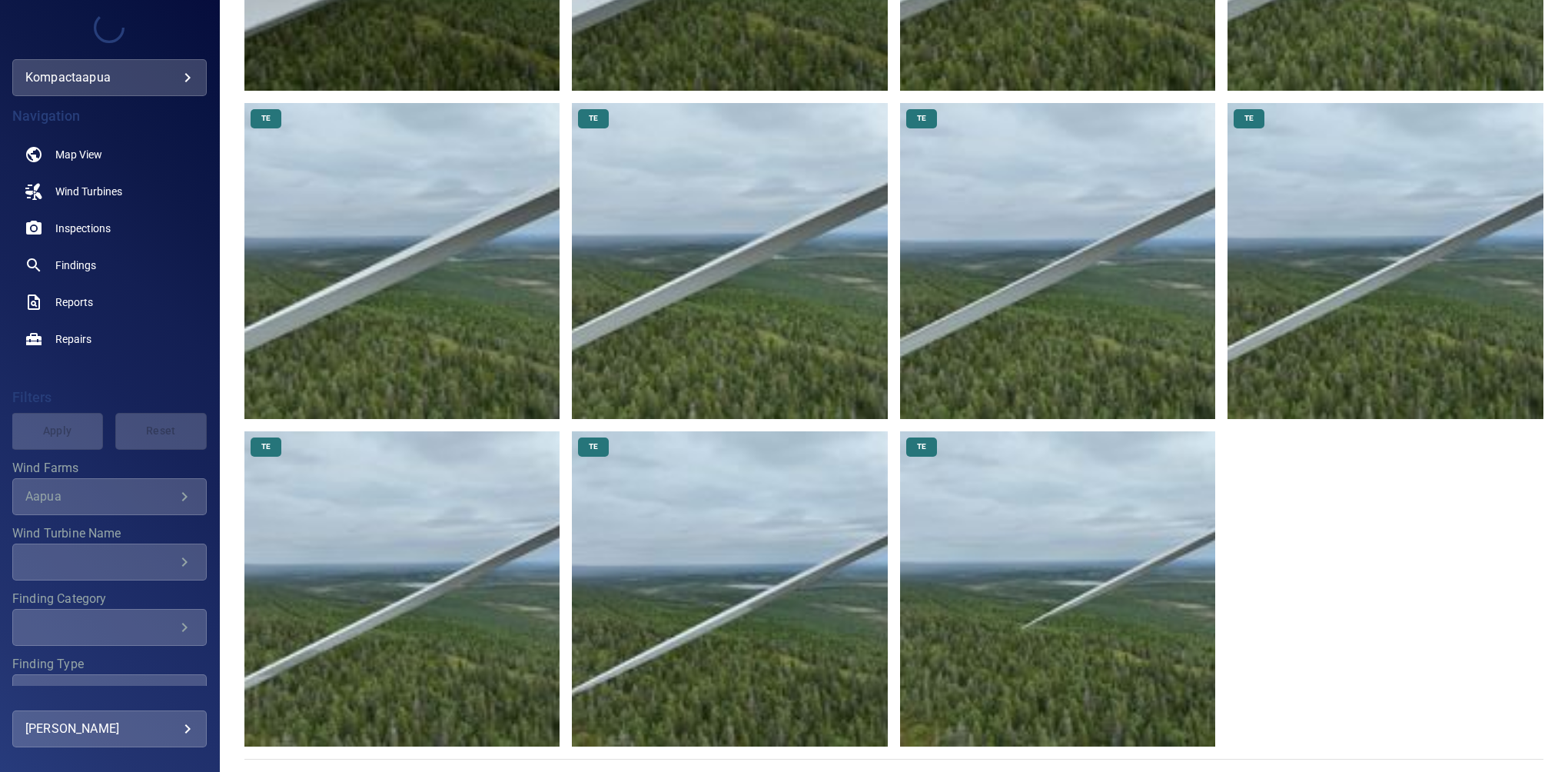
click at [780, 581] on img at bounding box center [729, 588] width 315 height 315
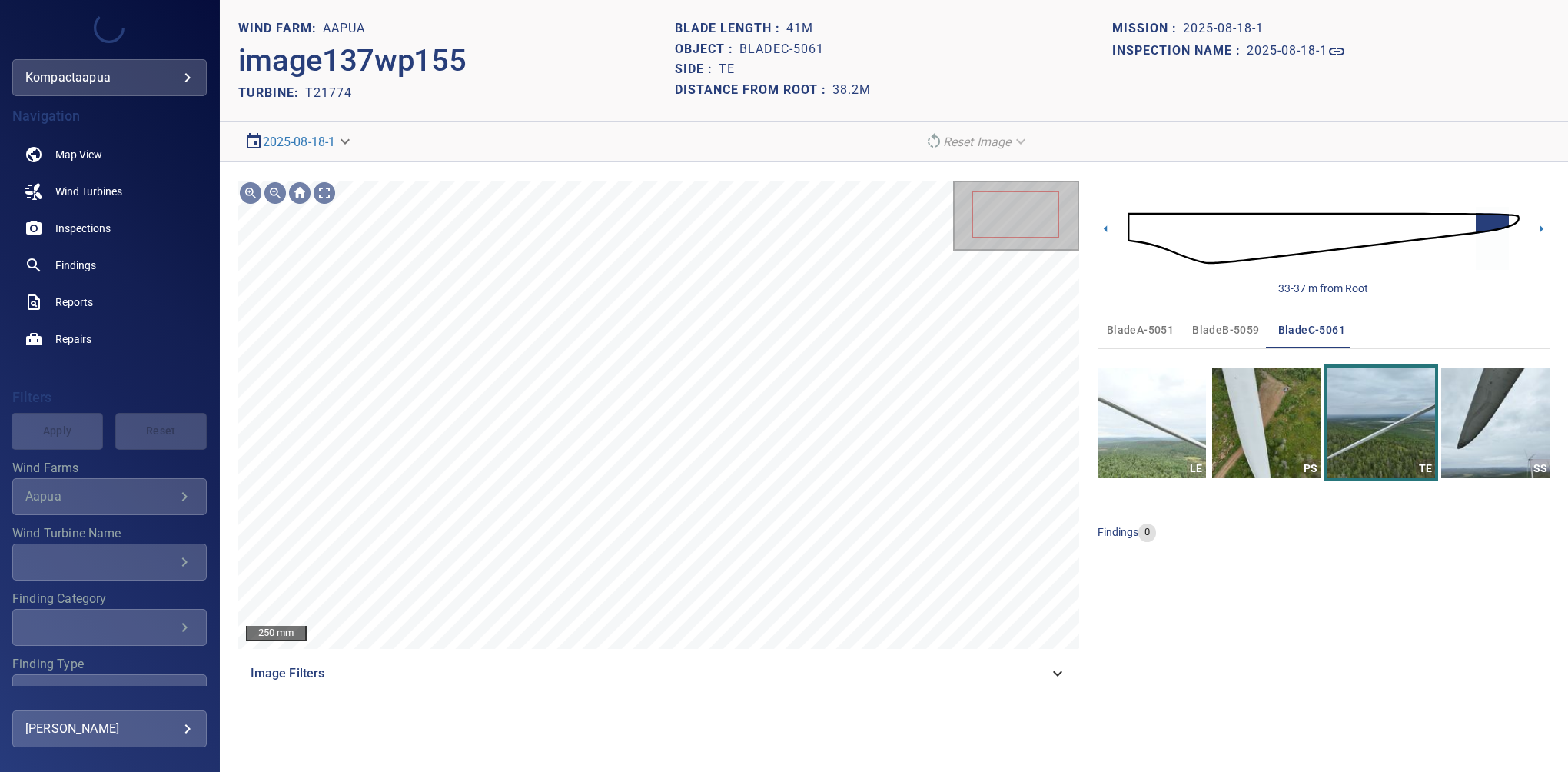
click at [1046, 684] on div "Image Filters" at bounding box center [658, 673] width 840 height 37
